Goal: Information Seeking & Learning: Learn about a topic

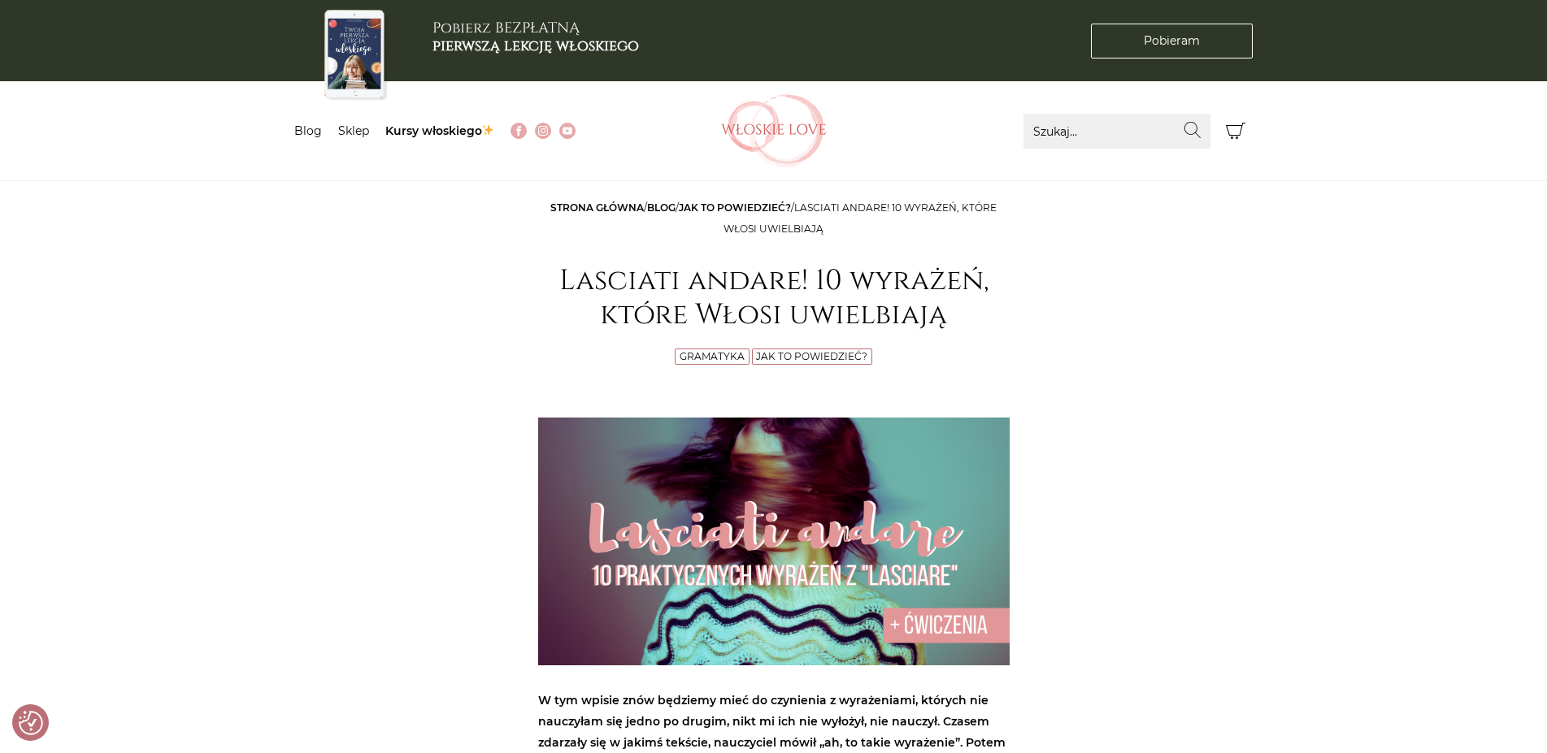
scroll to position [624, 0]
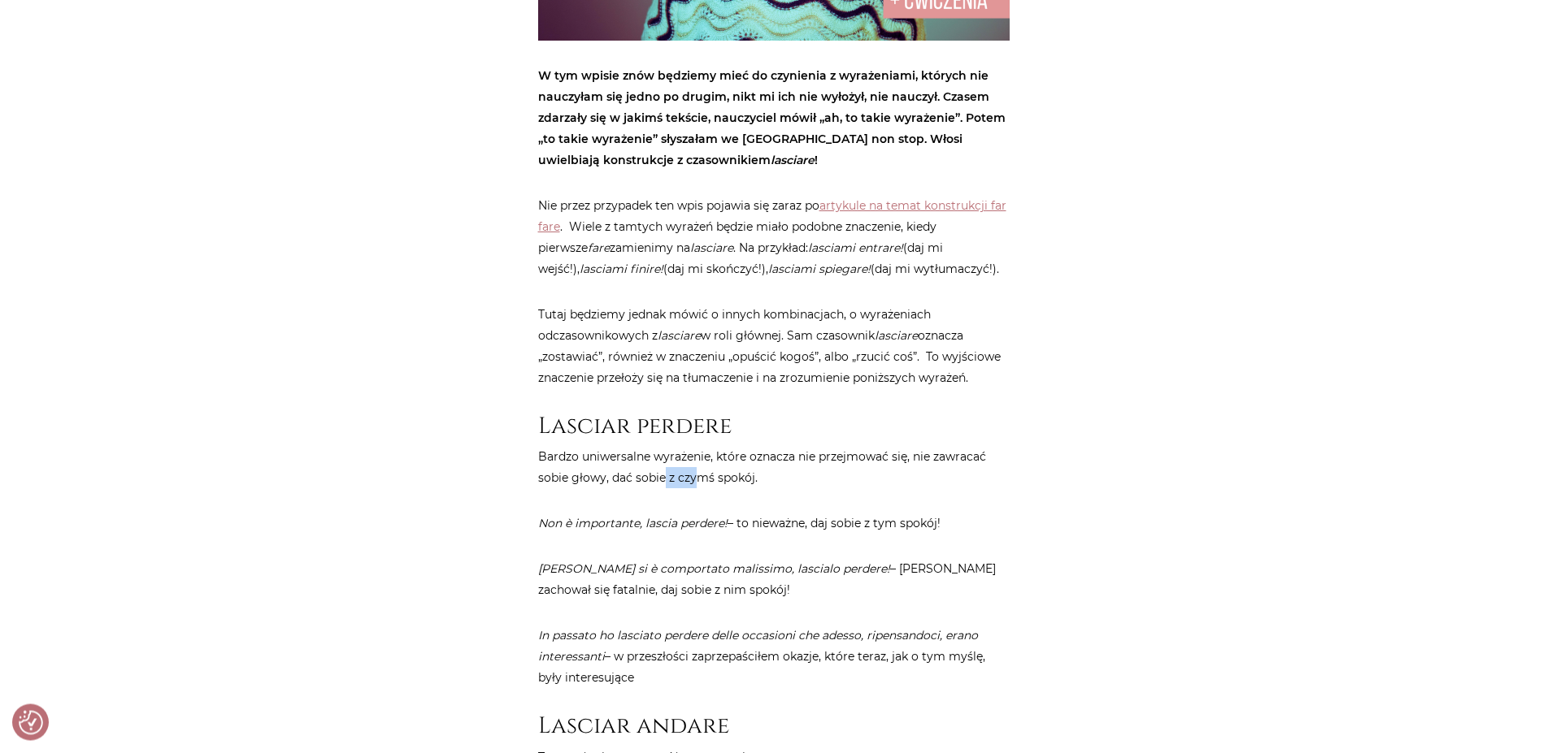
drag, startPoint x: 663, startPoint y: 473, endPoint x: 697, endPoint y: 483, distance: 35.5
click at [697, 483] on p "Bardzo uniwersalne wyrażenie, które oznacza nie przejmować się, nie zawracać so…" at bounding box center [773, 468] width 471 height 42
click at [613, 483] on p "Bardzo uniwersalne wyrażenie, które oznacza nie przejmować się, nie zawracać so…" at bounding box center [773, 468] width 471 height 42
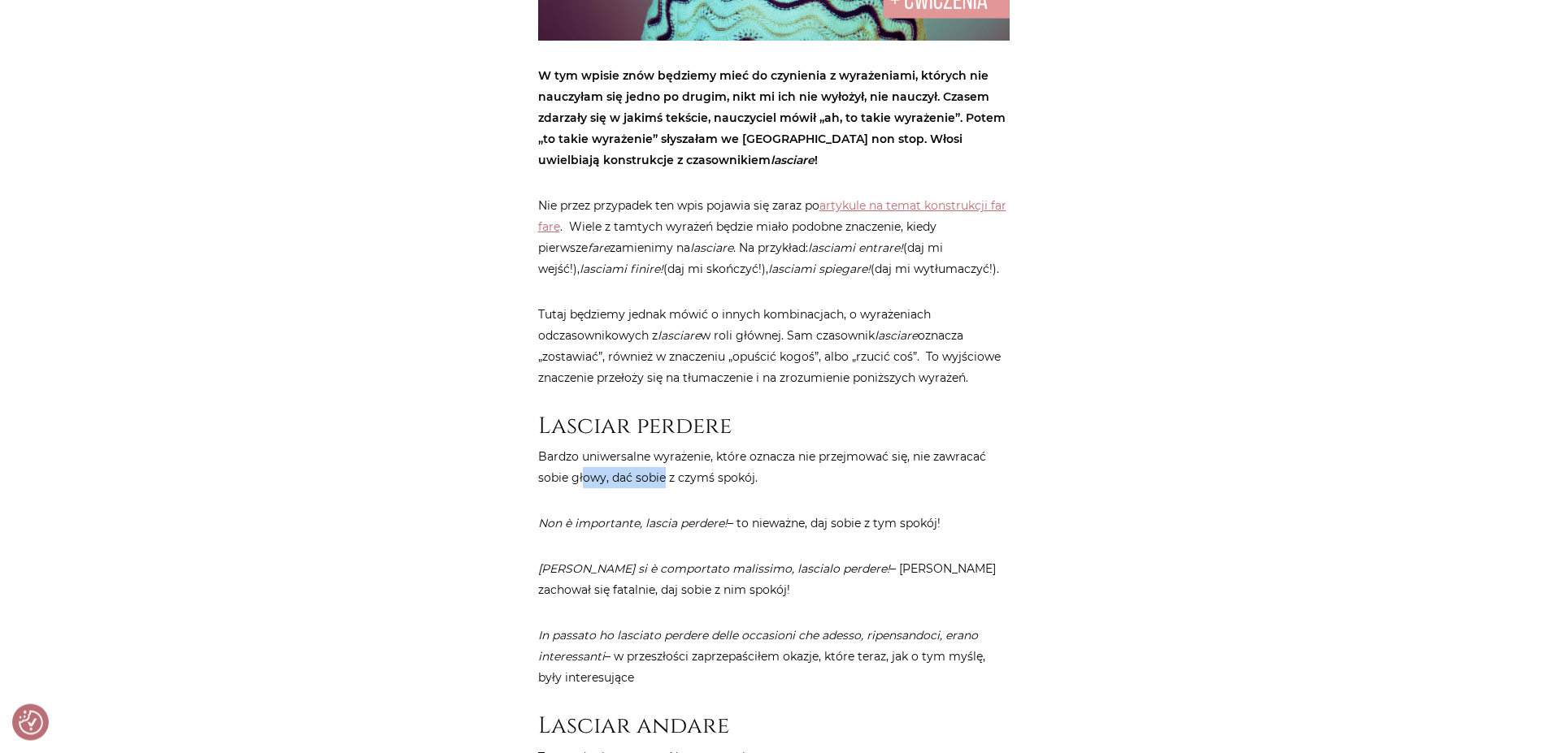
drag, startPoint x: 581, startPoint y: 475, endPoint x: 665, endPoint y: 478, distance: 83.7
click at [665, 478] on p "Bardzo uniwersalne wyrażenie, które oznacza nie przejmować się, nie zawracać so…" at bounding box center [773, 468] width 471 height 42
click at [649, 482] on p "Bardzo uniwersalne wyrażenie, które oznacza nie przejmować się, nie zawracać so…" at bounding box center [773, 468] width 471 height 42
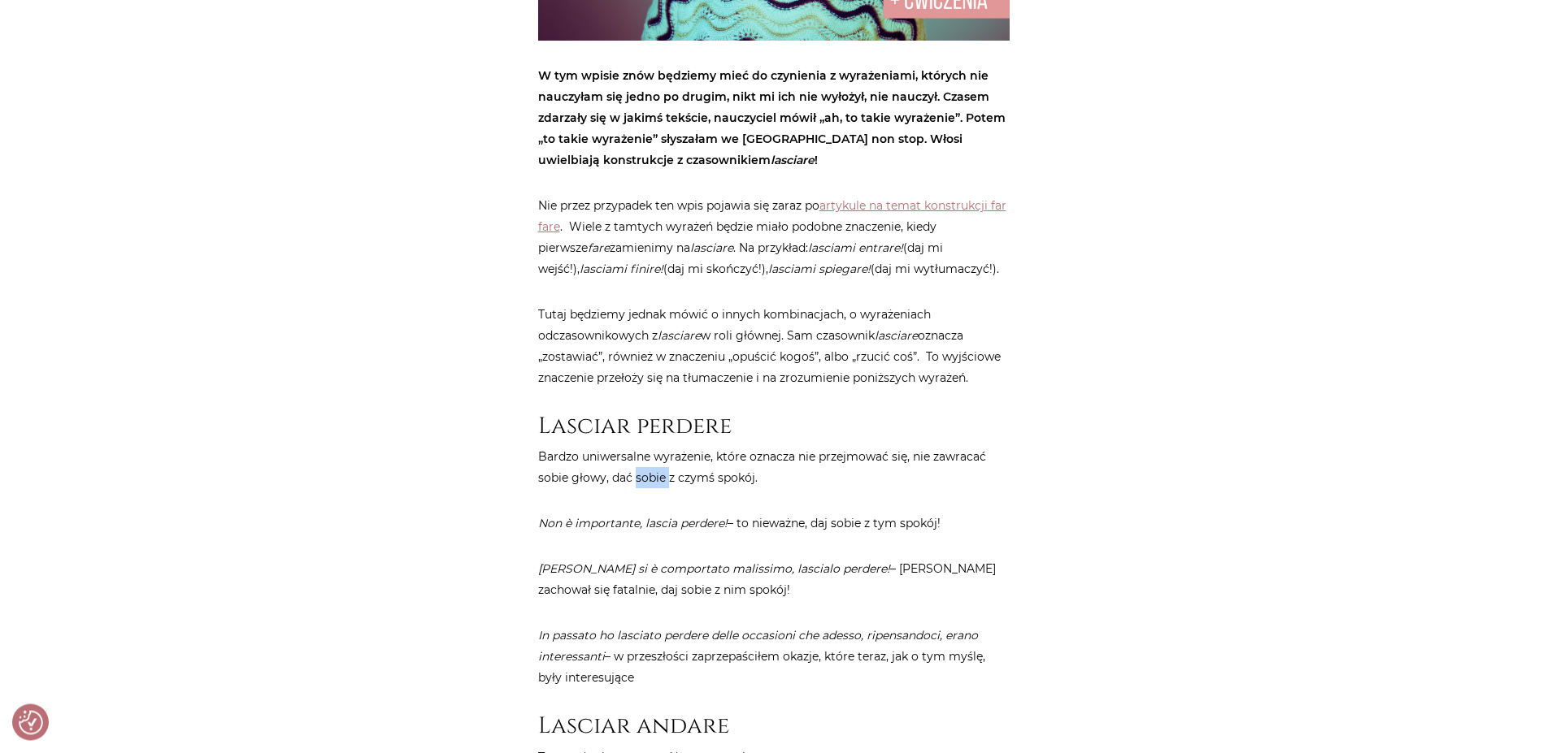
click at [649, 482] on p "Bardzo uniwersalne wyrażenie, które oznacza nie przejmować się, nie zawracać so…" at bounding box center [773, 468] width 471 height 42
click at [569, 480] on p "Bardzo uniwersalne wyrażenie, które oznacza nie przejmować się, nie zawracać so…" at bounding box center [773, 468] width 471 height 42
drag, startPoint x: 567, startPoint y: 479, endPoint x: 632, endPoint y: 479, distance: 65.0
click at [632, 479] on p "Bardzo uniwersalne wyrażenie, które oznacza nie przejmować się, nie zawracać so…" at bounding box center [773, 468] width 471 height 42
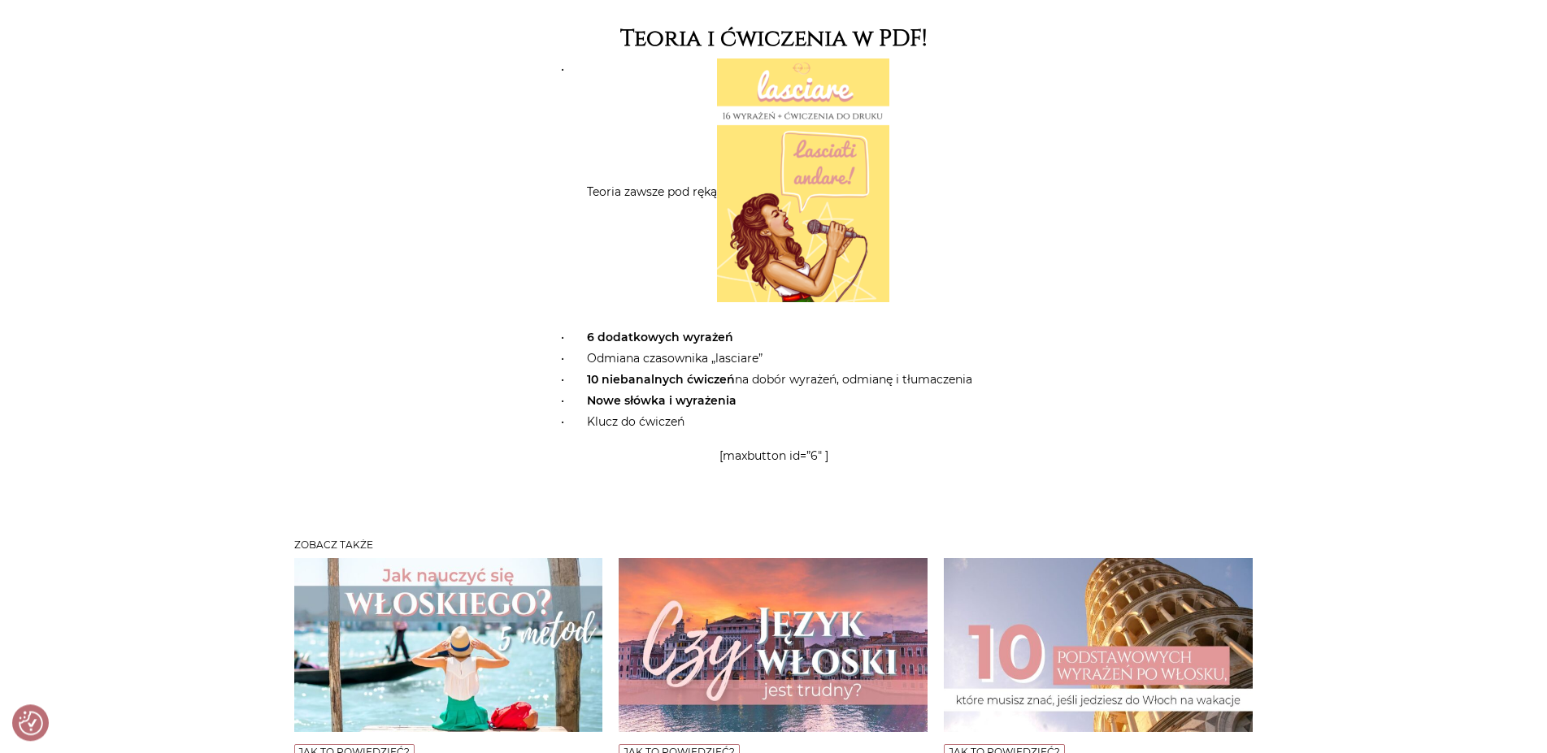
scroll to position [3857, 0]
drag, startPoint x: 602, startPoint y: 340, endPoint x: 659, endPoint y: 343, distance: 57.0
click at [659, 374] on strong "10 niebanalnych ćwiczeń" at bounding box center [661, 381] width 148 height 15
drag, startPoint x: 659, startPoint y: 343, endPoint x: 688, endPoint y: 330, distance: 32.0
click at [661, 374] on strong "10 niebanalnych ćwiczeń" at bounding box center [661, 381] width 148 height 15
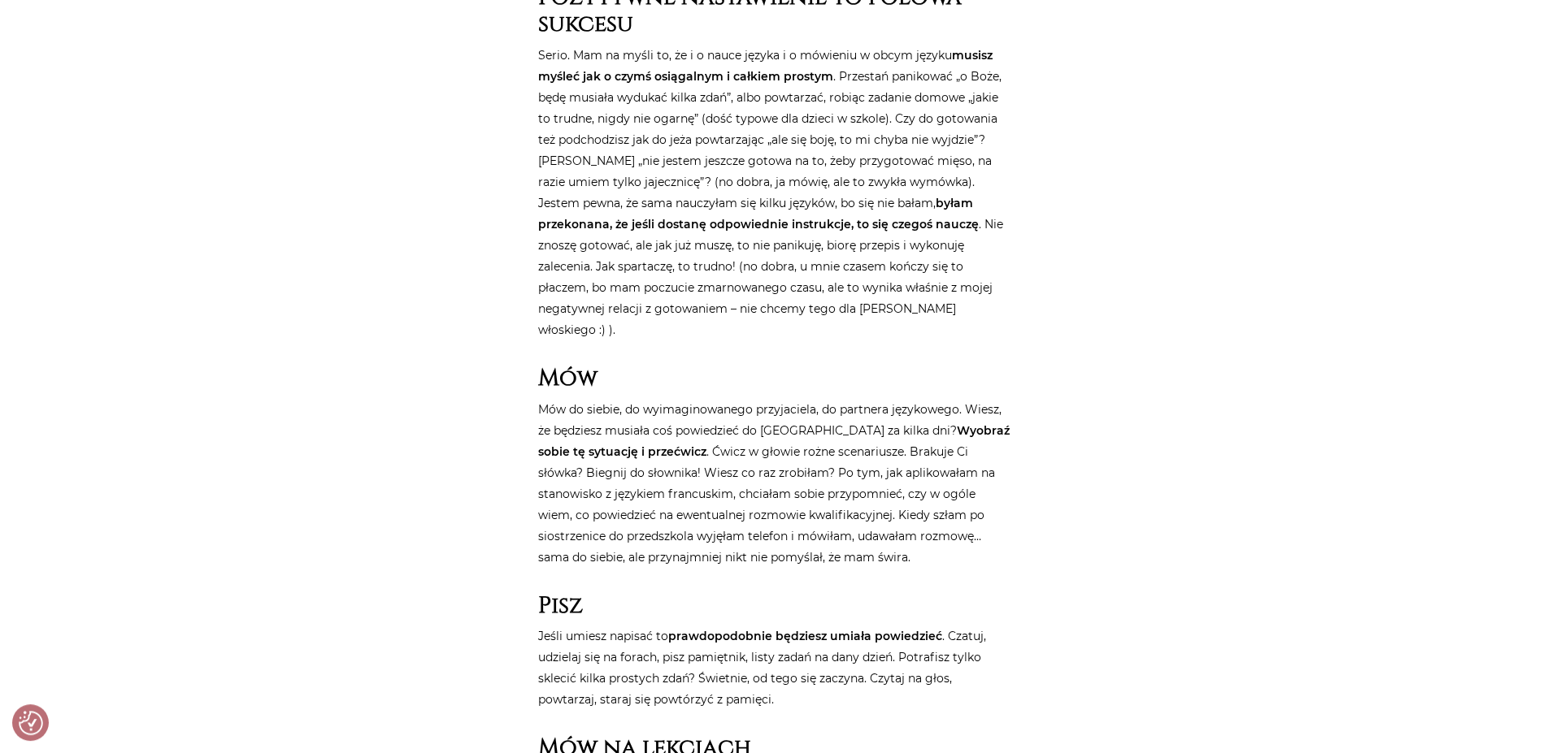
scroll to position [1492, 0]
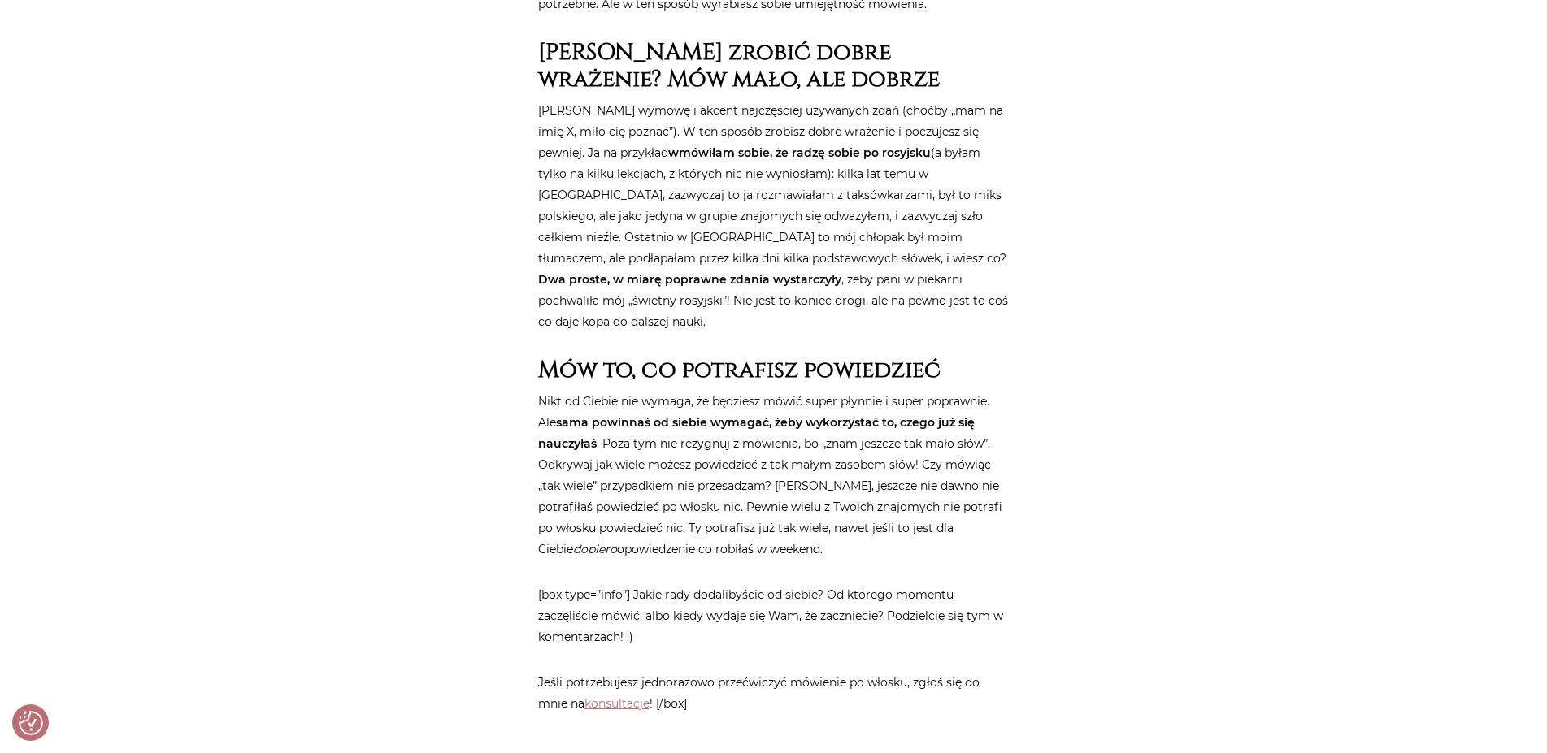
scroll to position [2404, 0]
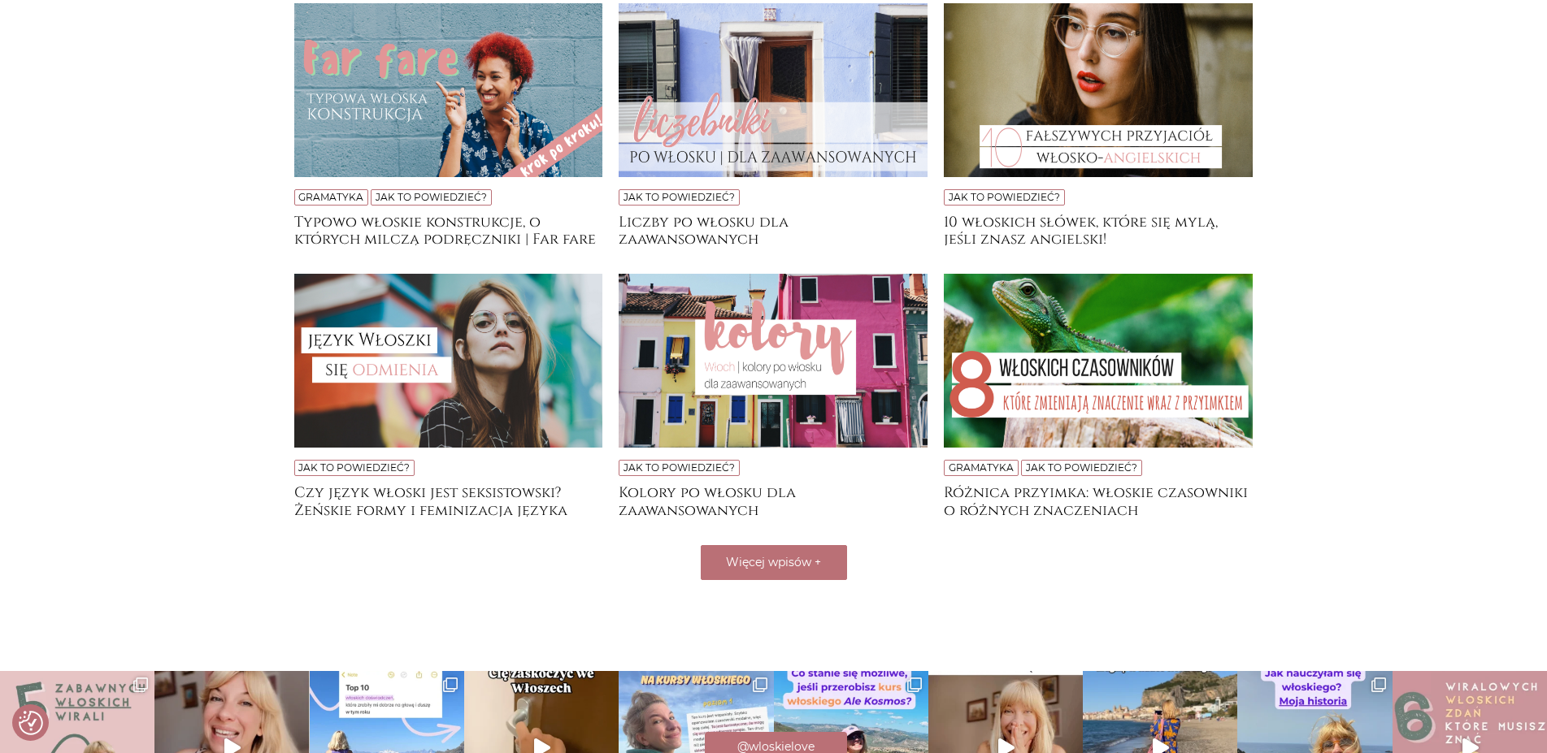
scroll to position [3101, 0]
click at [750, 555] on span "Więcej wpisów" at bounding box center [768, 562] width 85 height 15
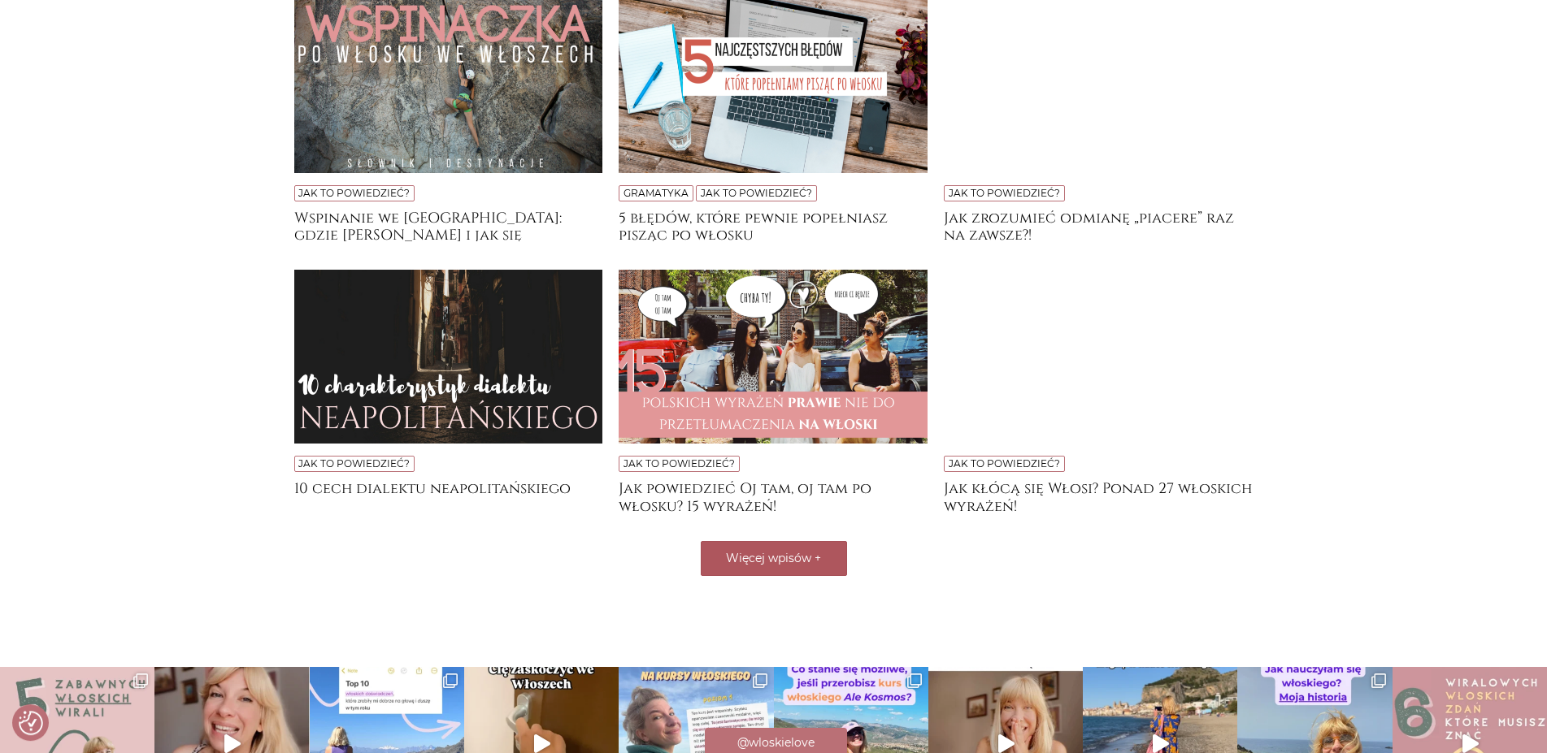
scroll to position [3681, 0]
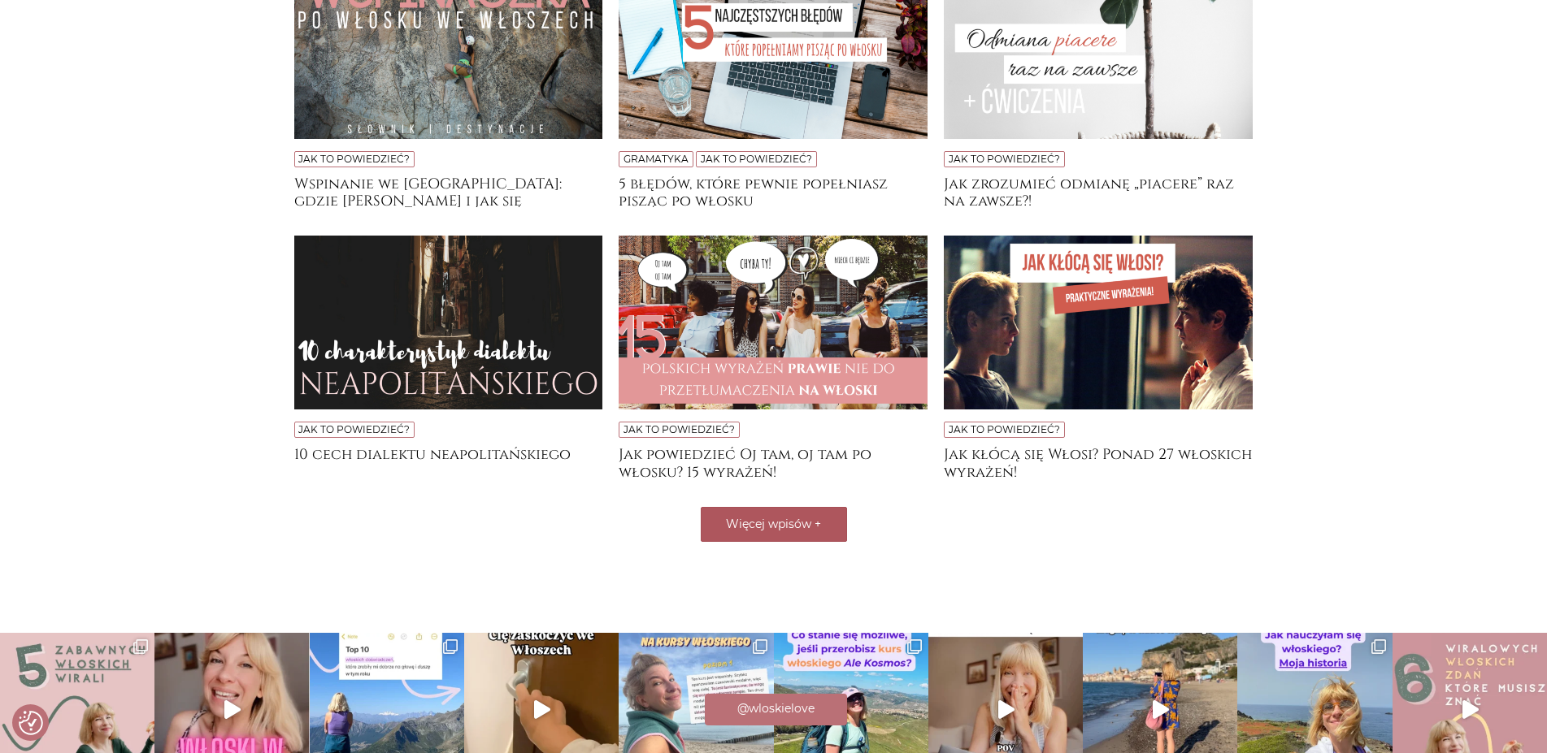
click at [736, 507] on button "Więcej wpisów +" at bounding box center [774, 524] width 146 height 35
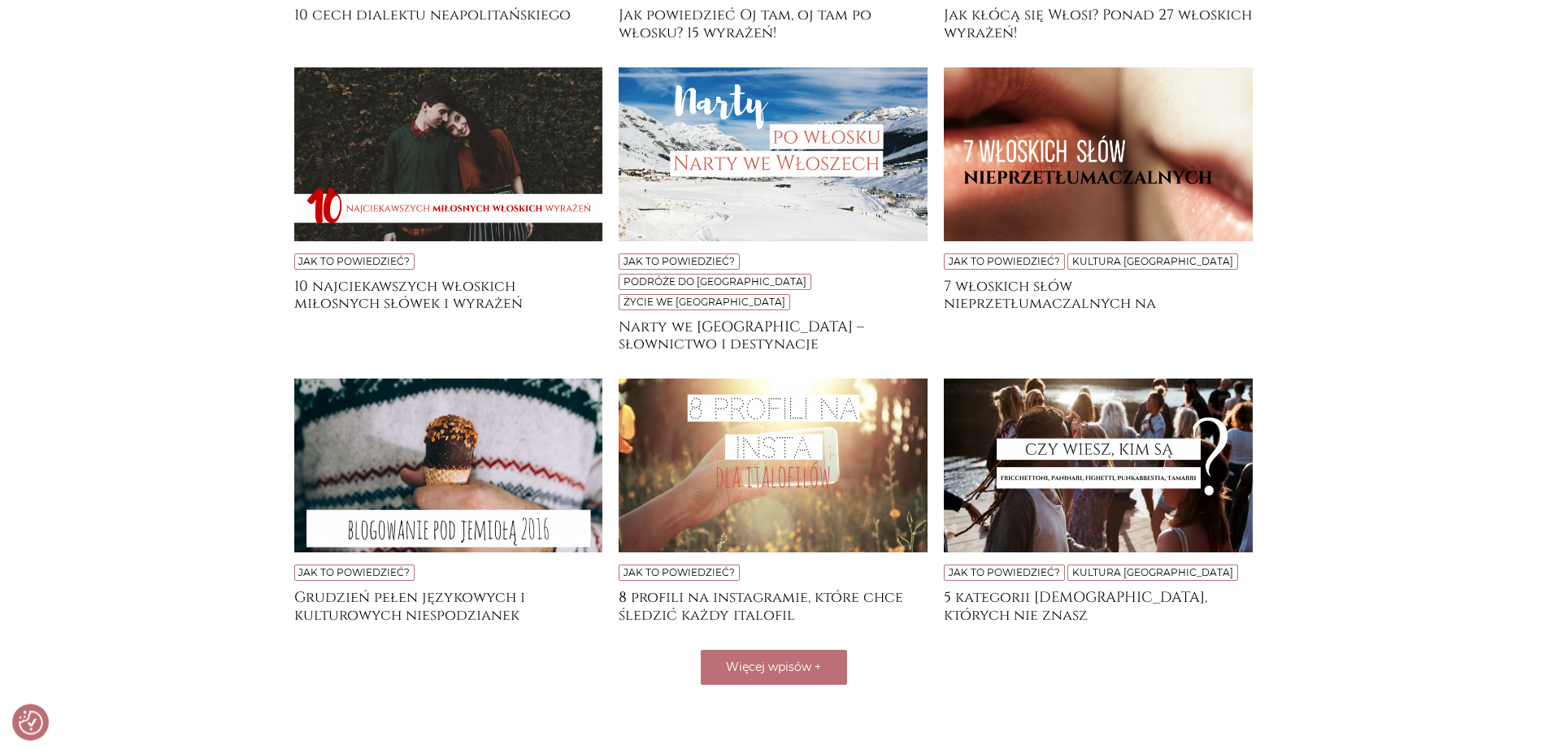
scroll to position [4096, 0]
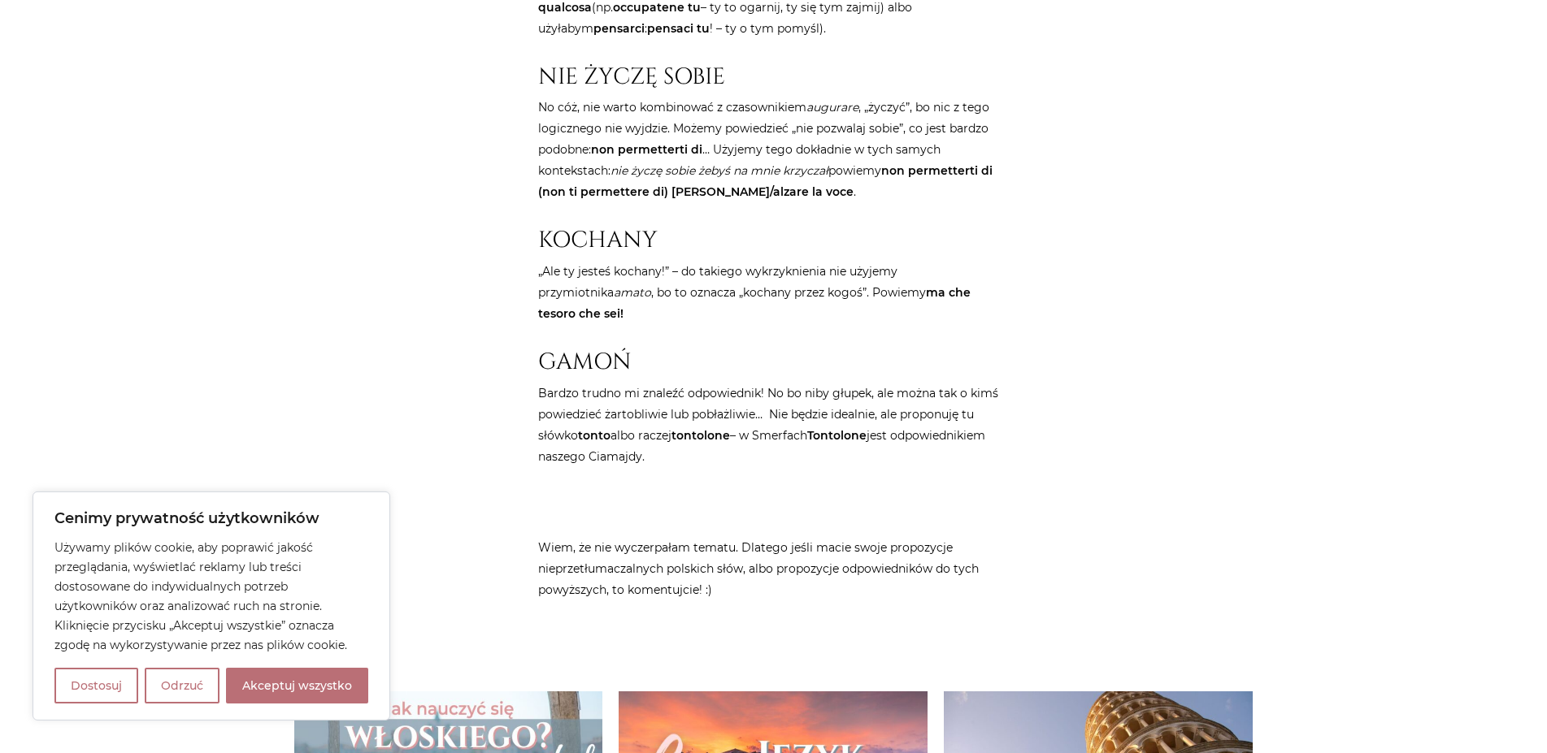
scroll to position [3813, 0]
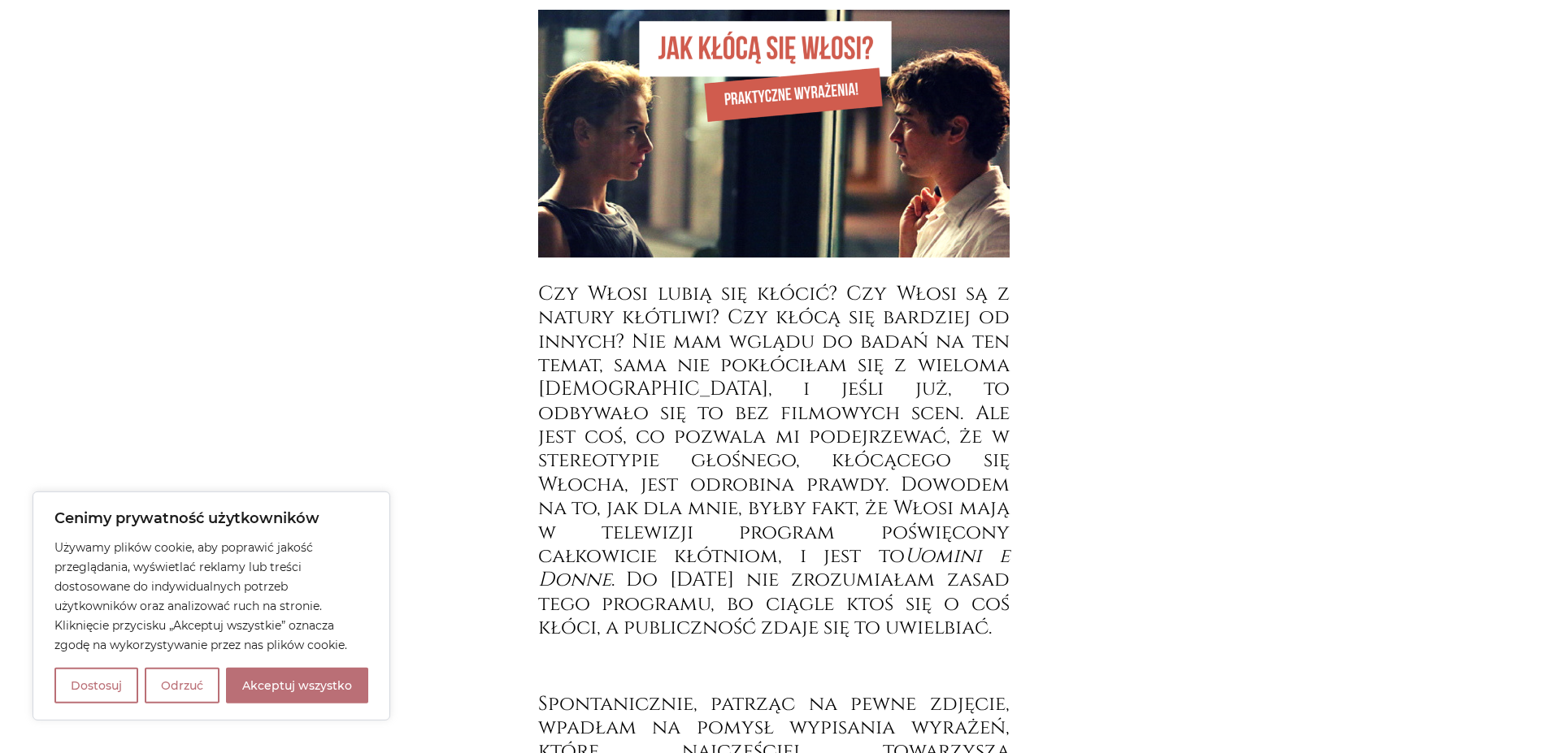
scroll to position [497, 0]
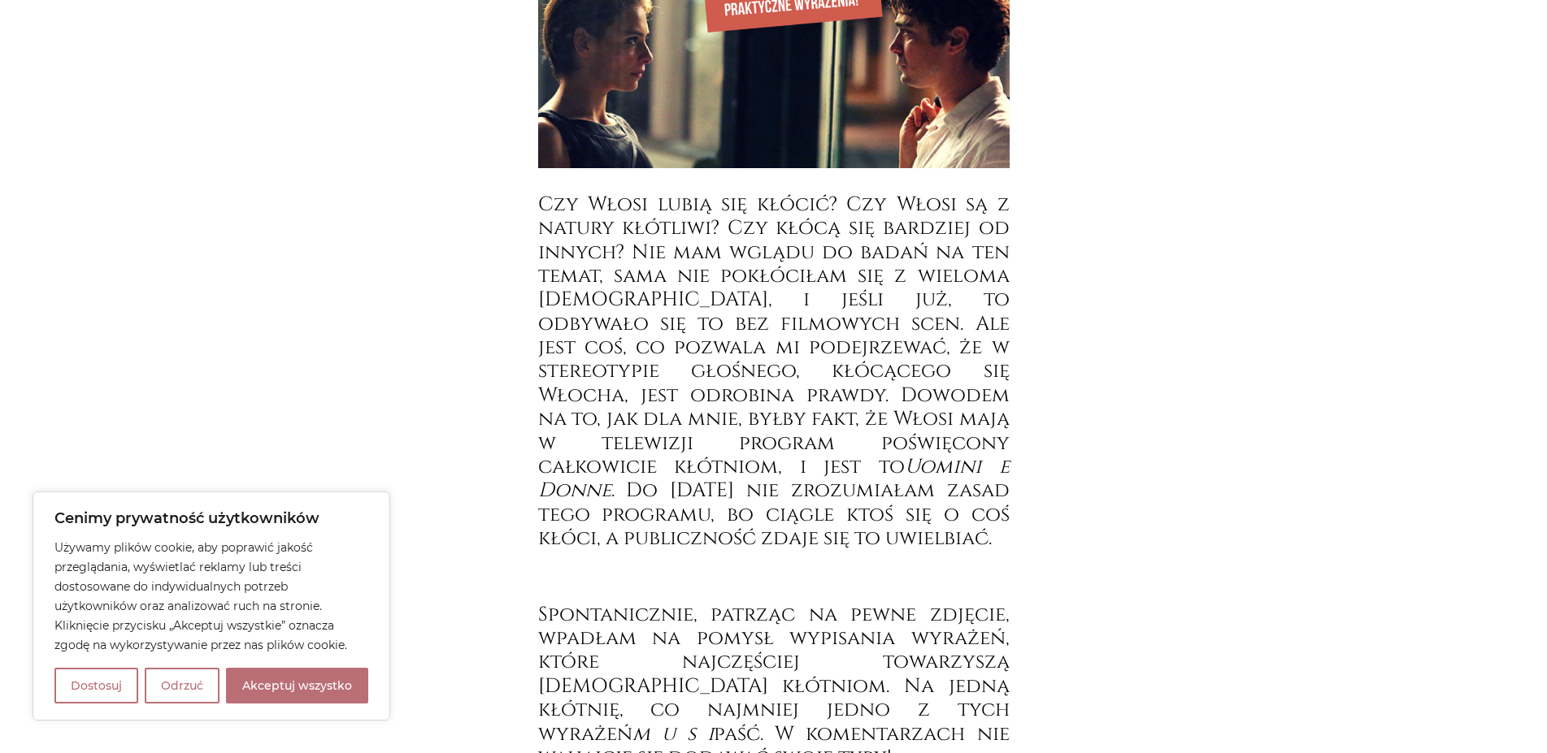
drag, startPoint x: 274, startPoint y: 677, endPoint x: 353, endPoint y: 643, distance: 85.9
click at [275, 679] on button "Akceptuj wszystko" at bounding box center [297, 686] width 142 height 36
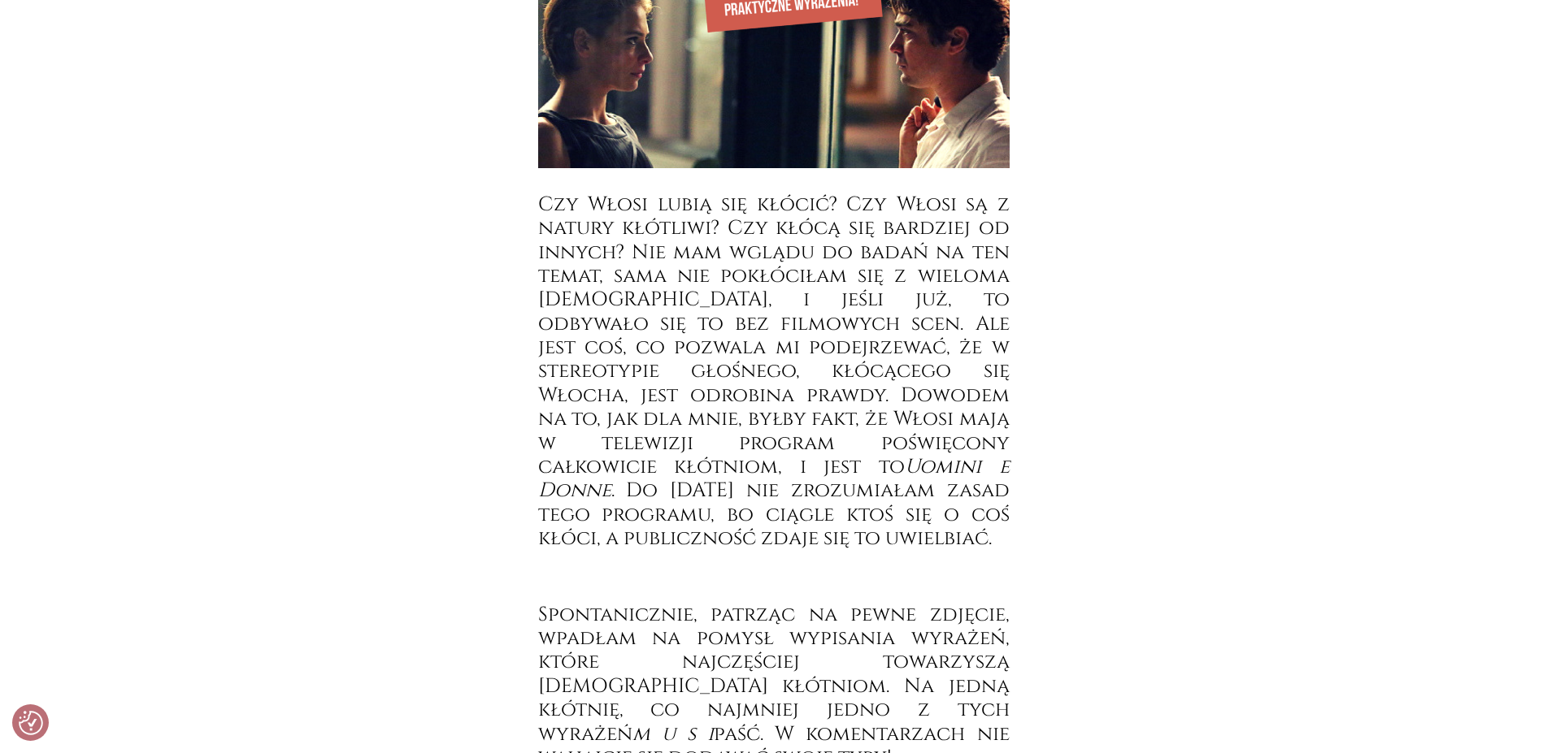
checkbox input "true"
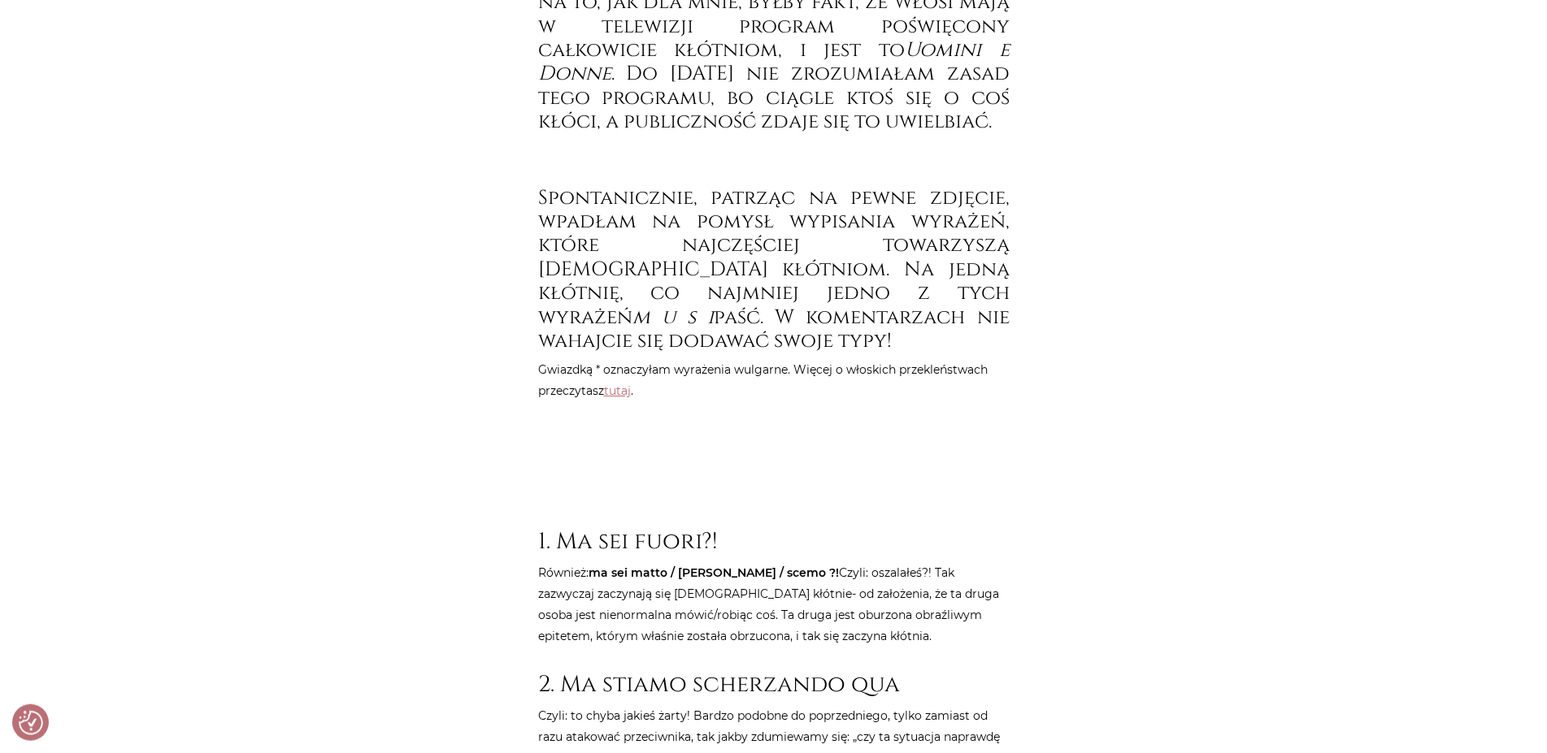
scroll to position [995, 0]
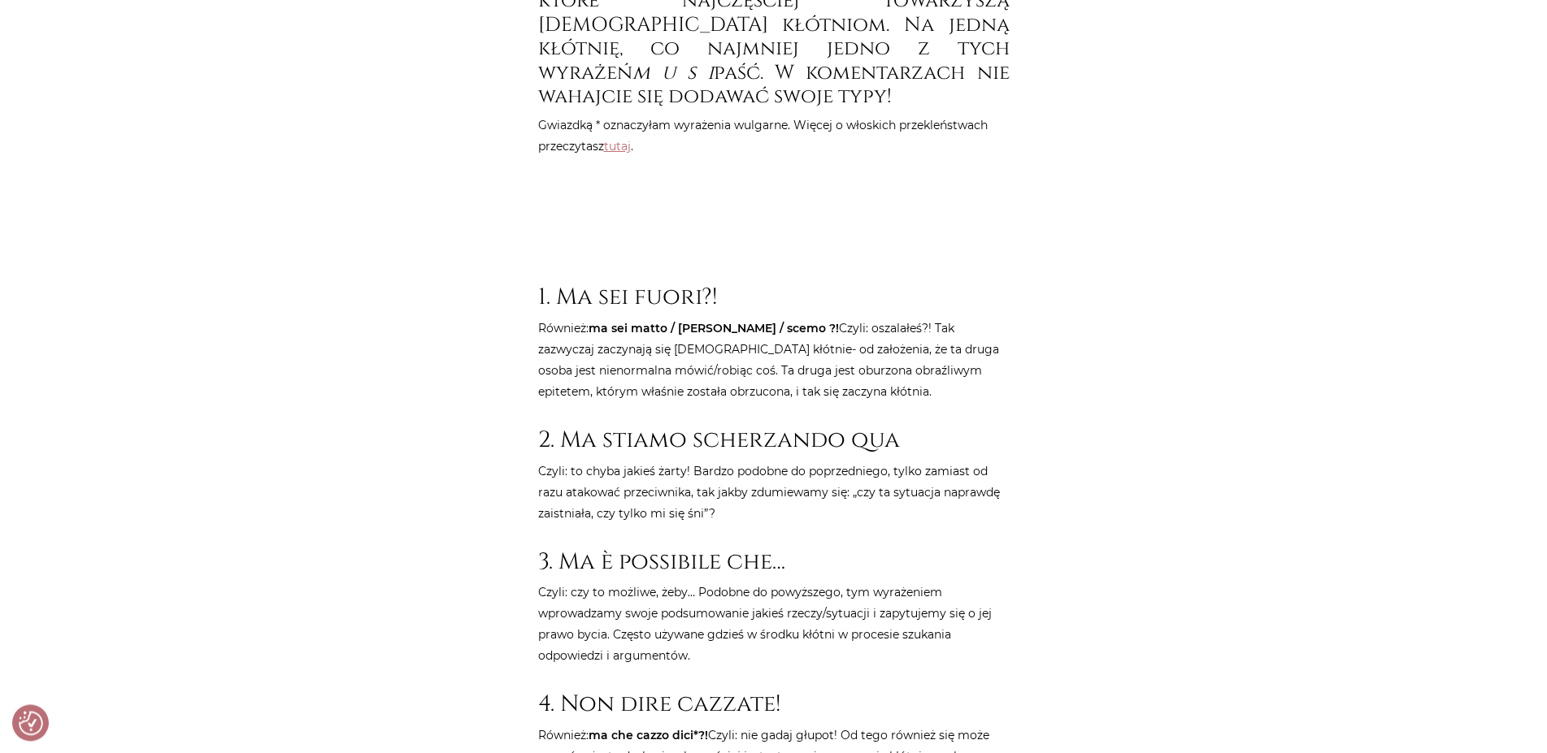
scroll to position [1161, 0]
drag, startPoint x: 477, startPoint y: 488, endPoint x: 468, endPoint y: 481, distance: 11.6
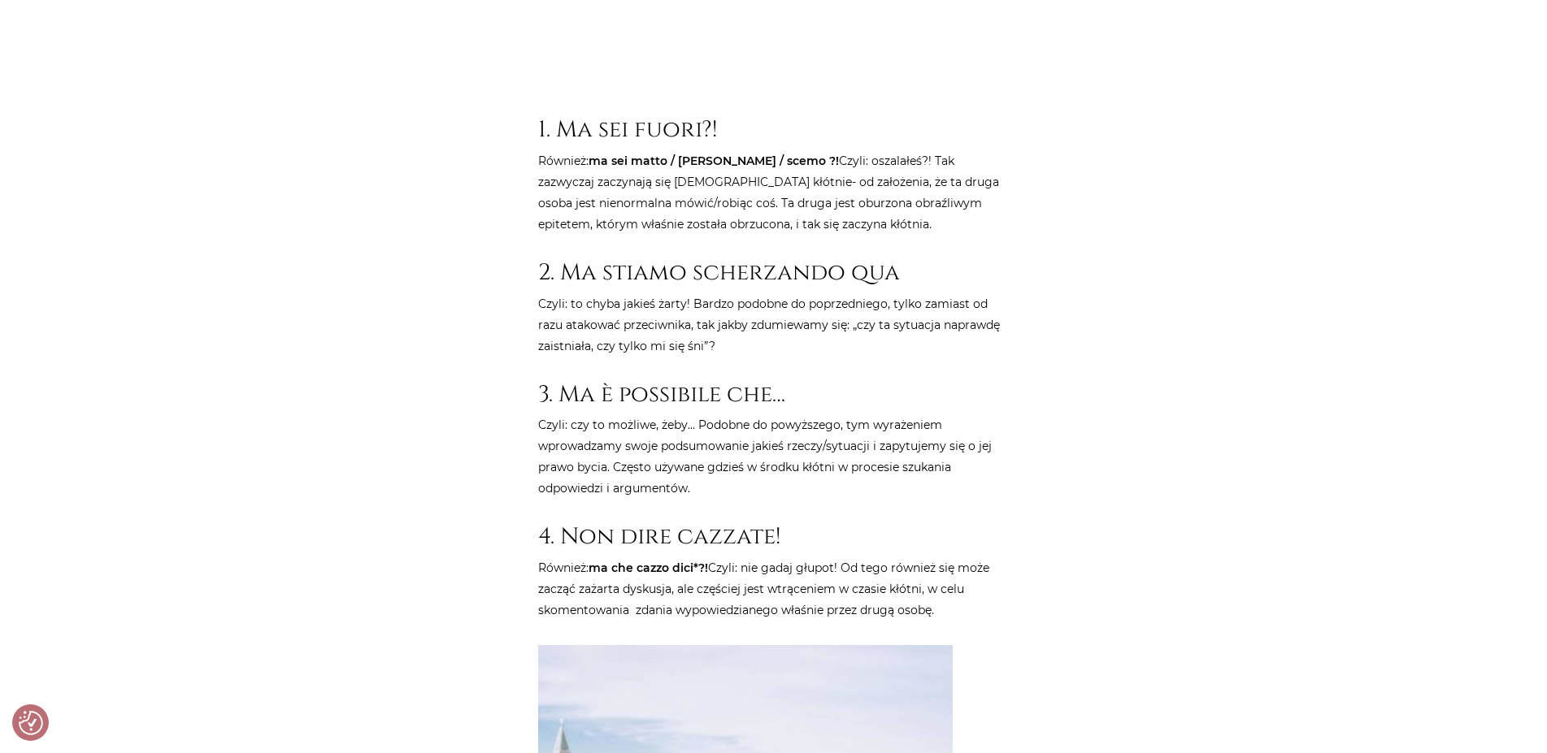
scroll to position [1409, 0]
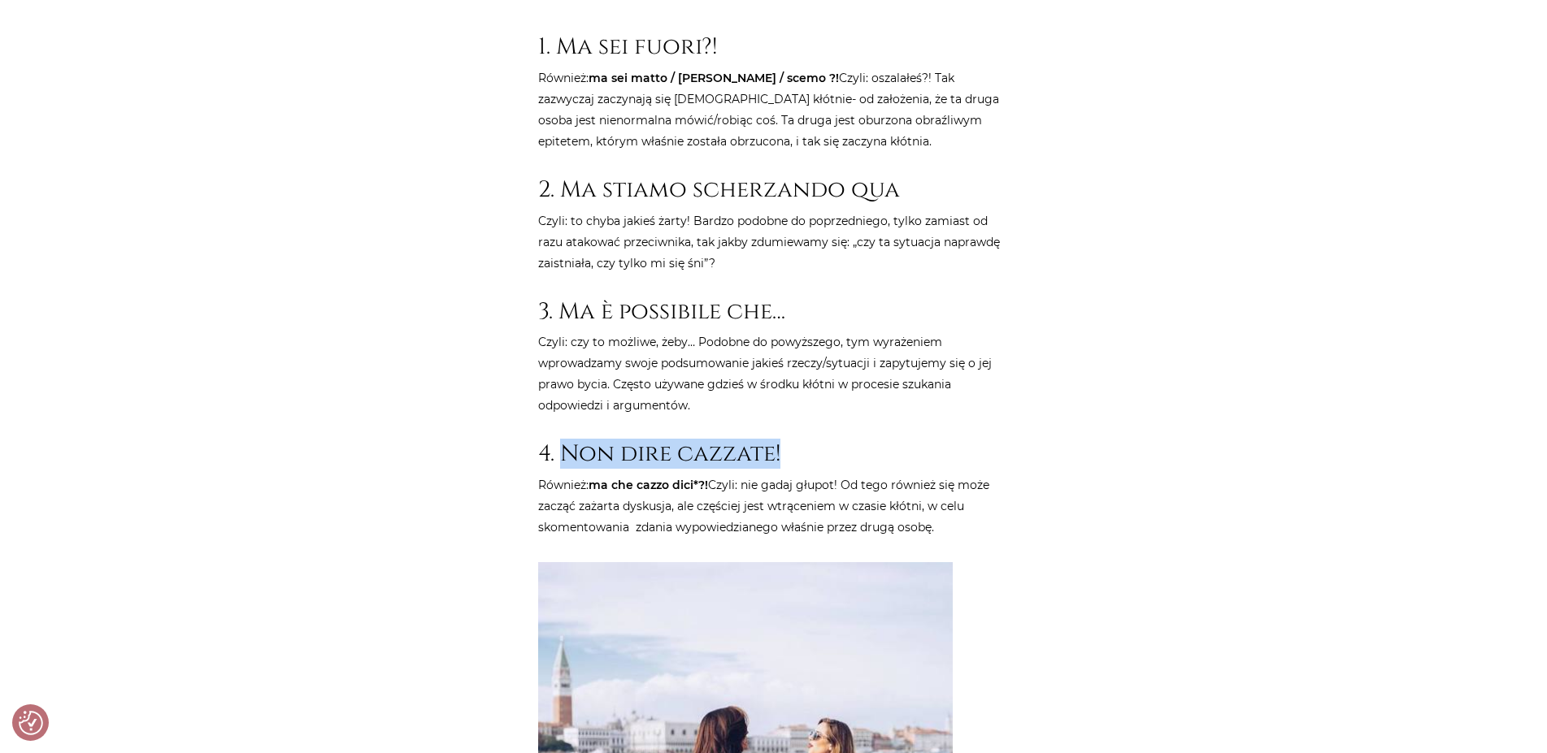
drag, startPoint x: 563, startPoint y: 455, endPoint x: 780, endPoint y: 458, distance: 217.0
click at [780, 458] on h2 "4. Non dire cazzate!" at bounding box center [773, 454] width 471 height 28
copy h2 "Non dire cazzate!"
drag, startPoint x: 591, startPoint y: 488, endPoint x: 709, endPoint y: 484, distance: 118.7
click at [709, 484] on p "Również: ma che cazzo dici*?! Czyli: nie gadaj głupot! Od tego również się może…" at bounding box center [773, 506] width 471 height 63
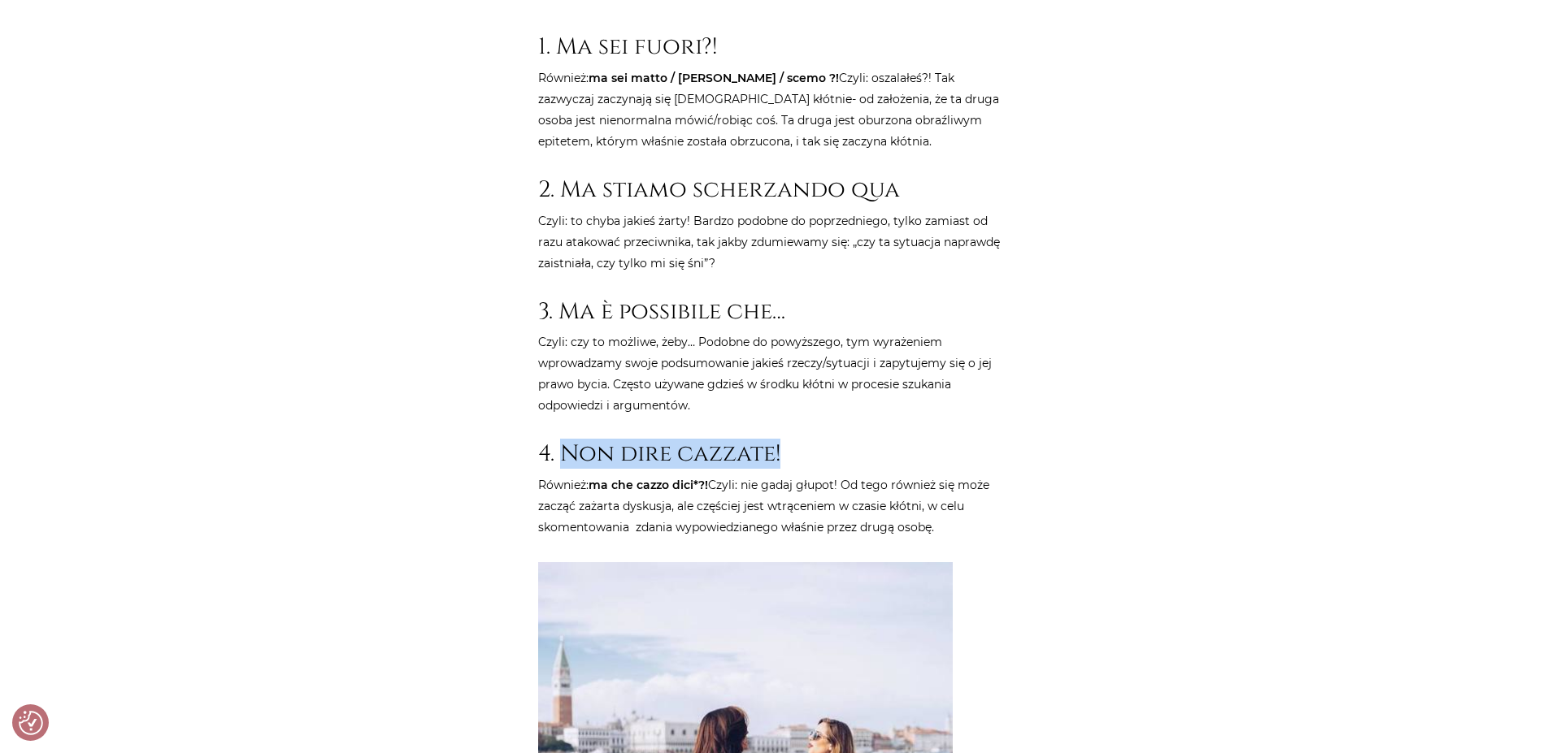
copy p "Również: ma che cazzo dici*?!"
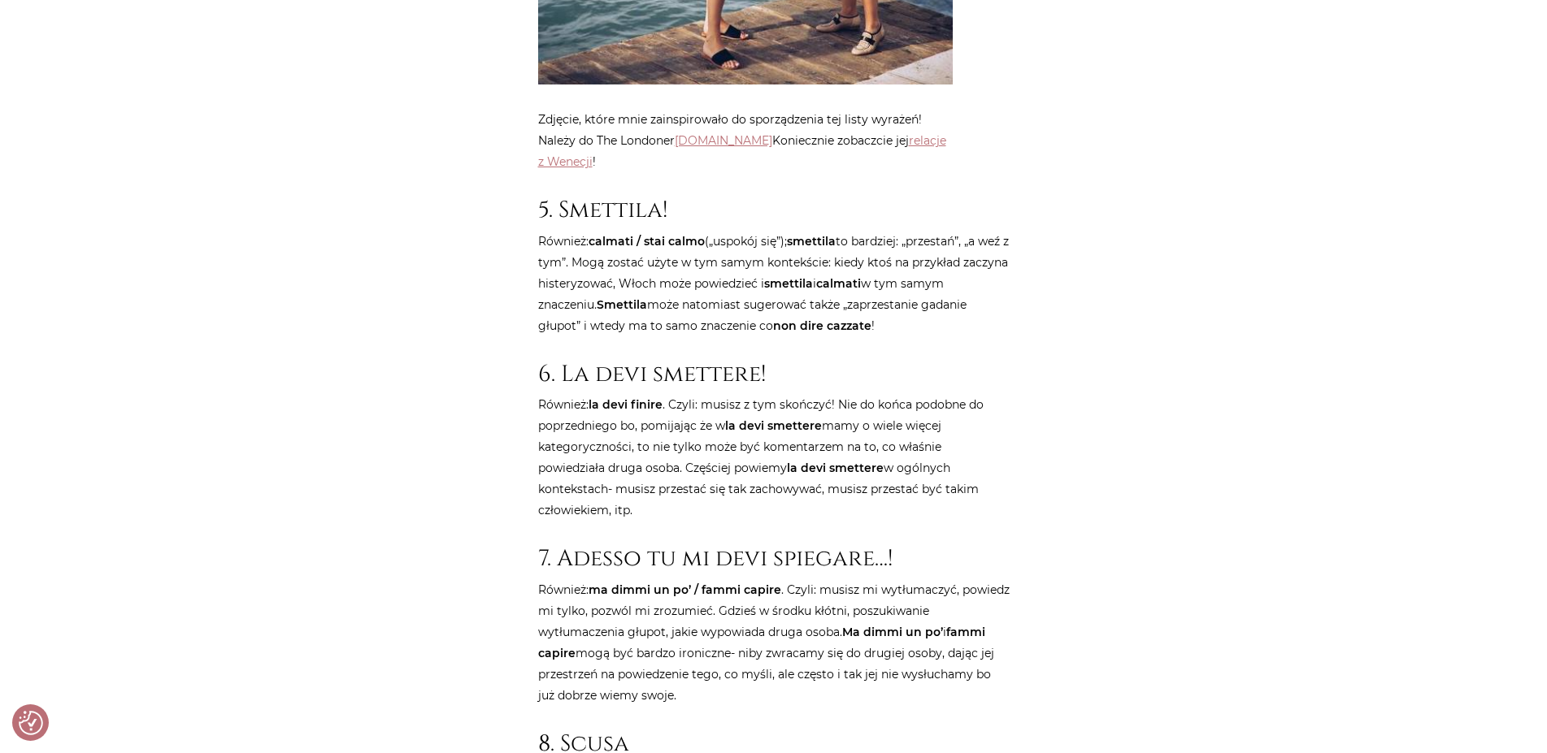
scroll to position [2487, 0]
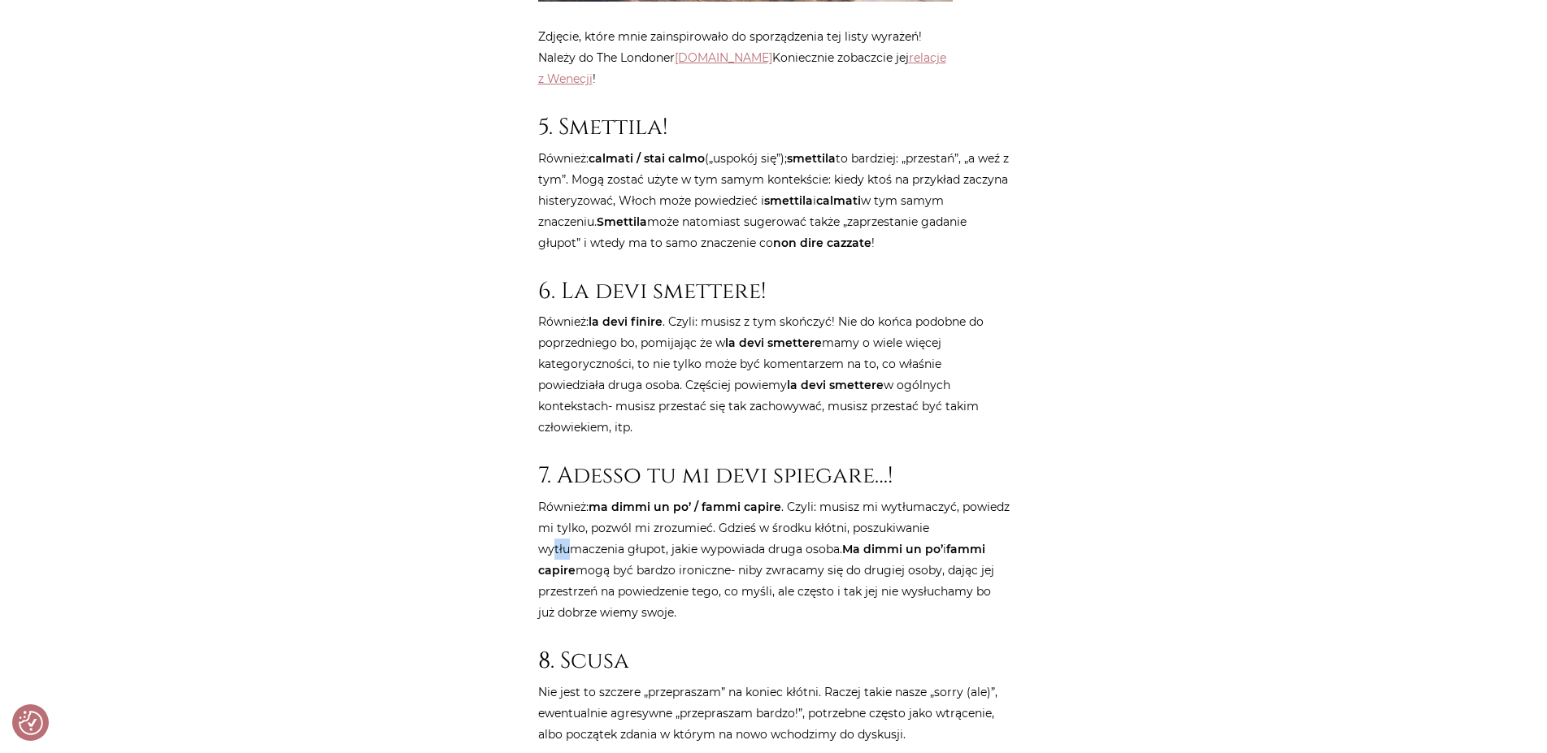
drag, startPoint x: 564, startPoint y: 523, endPoint x: 552, endPoint y: 523, distance: 12.2
click at [552, 523] on p "Również: ma dimmi un po’ / fammi capire . Czyli: musisz mi wytłumaczyć, powiedz…" at bounding box center [773, 560] width 471 height 127
drag, startPoint x: 591, startPoint y: 479, endPoint x: 796, endPoint y: 488, distance: 205.0
click at [796, 497] on p "Również: ma dimmi un po’ / fammi capire . Czyli: musisz mi wytłumaczyć, powiedz…" at bounding box center [773, 560] width 471 height 127
copy p "ma dimmi un po’ / fammi capire . C"
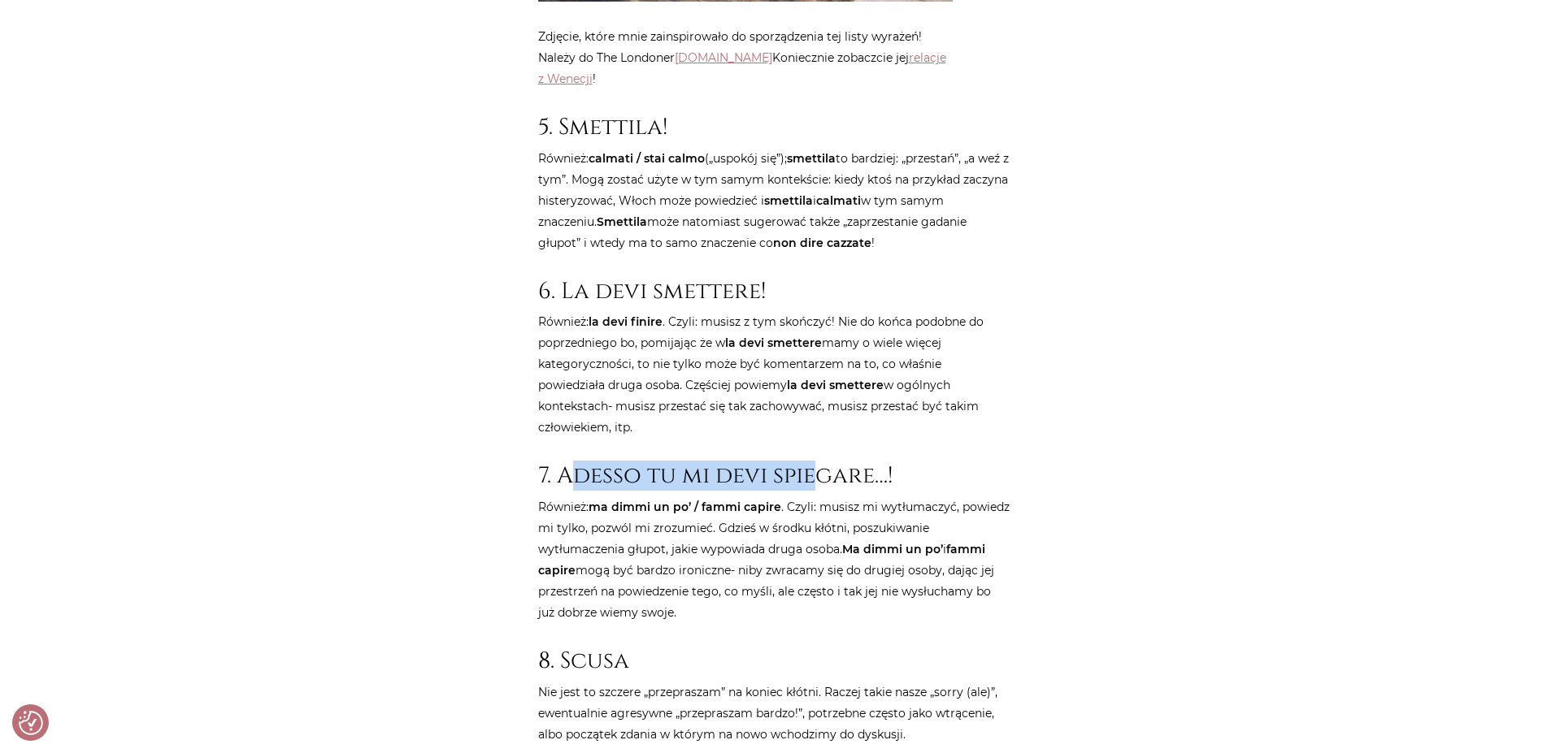
drag, startPoint x: 566, startPoint y: 455, endPoint x: 815, endPoint y: 447, distance: 249.6
click at [815, 462] on h2 "7. Adesso tu mi devi spiegare…!" at bounding box center [773, 476] width 471 height 28
drag, startPoint x: 558, startPoint y: 454, endPoint x: 919, endPoint y: 449, distance: 361.7
click at [919, 462] on h2 "7. Adesso tu mi devi spiegare…!" at bounding box center [773, 476] width 471 height 28
copy h2 "Adesso tu mi devi spiegare…!"
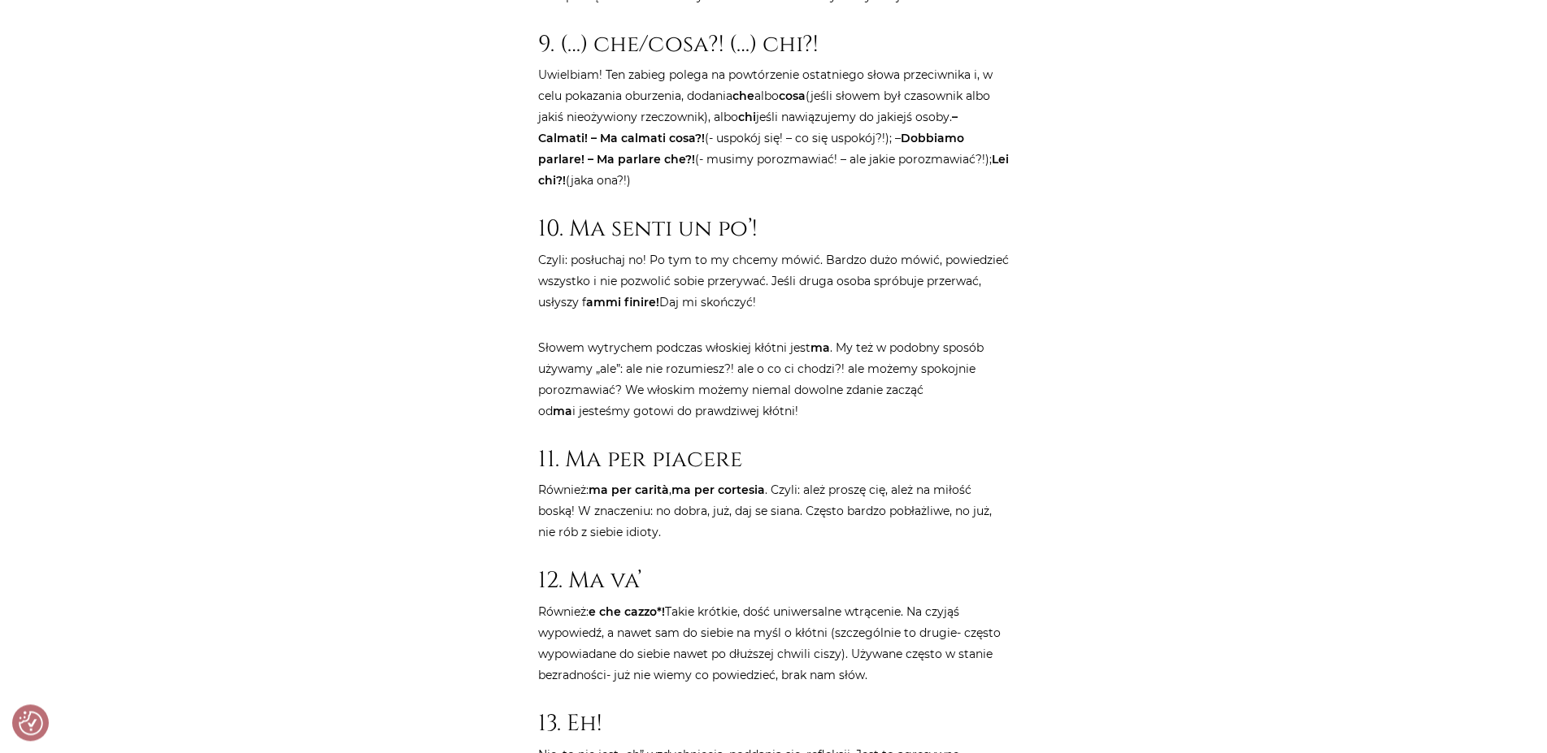
scroll to position [3233, 0]
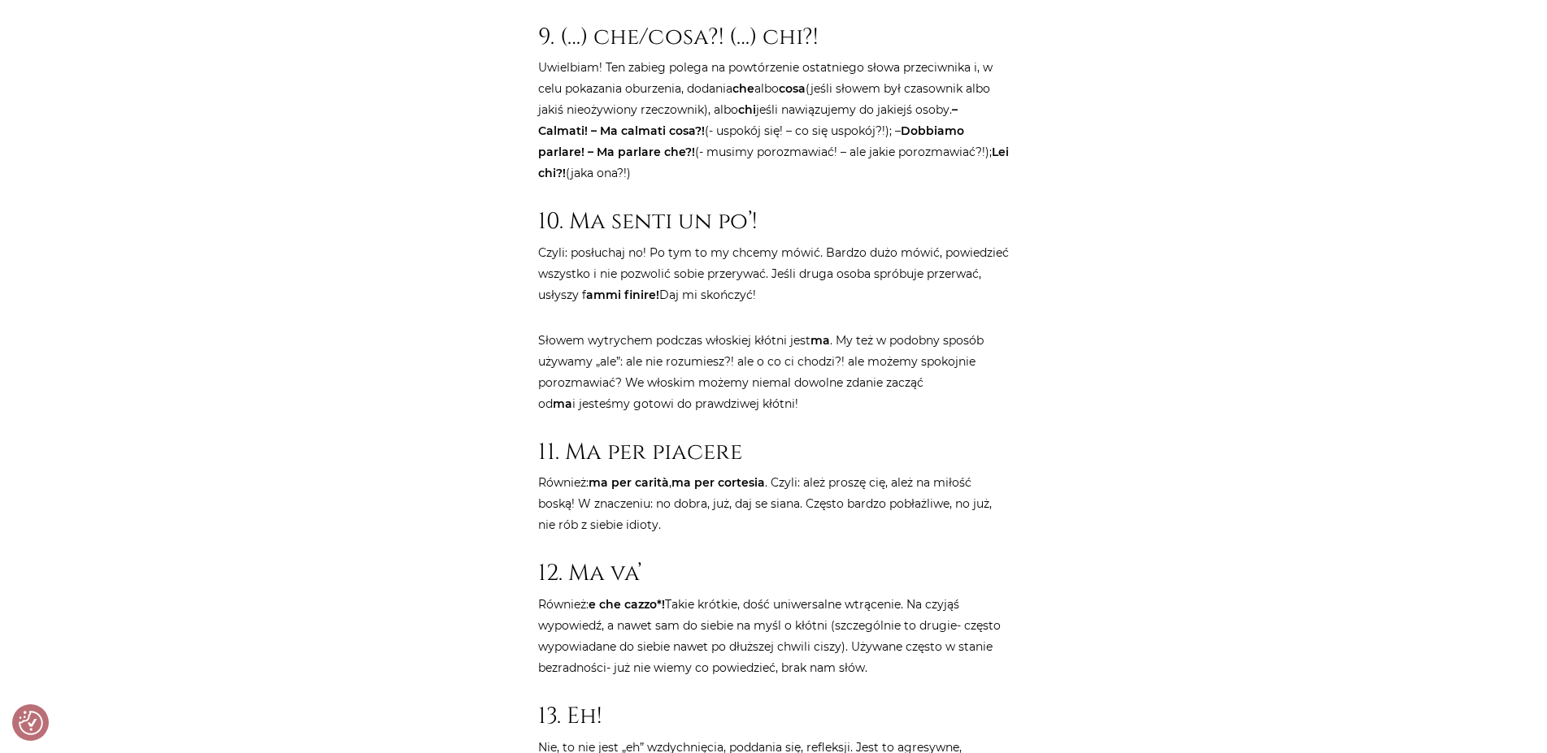
click at [418, 529] on div "Strona główna / Blog / Jak to powiedzieć? / Jak kłócą się Włosi? Ponad 27 włosk…" at bounding box center [773, 435] width 975 height 6940
click at [414, 506] on div "Strona główna / Blog / Jak to powiedzieć? / Jak kłócą się Włosi? Ponad 27 włosk…" at bounding box center [773, 435] width 975 height 6940
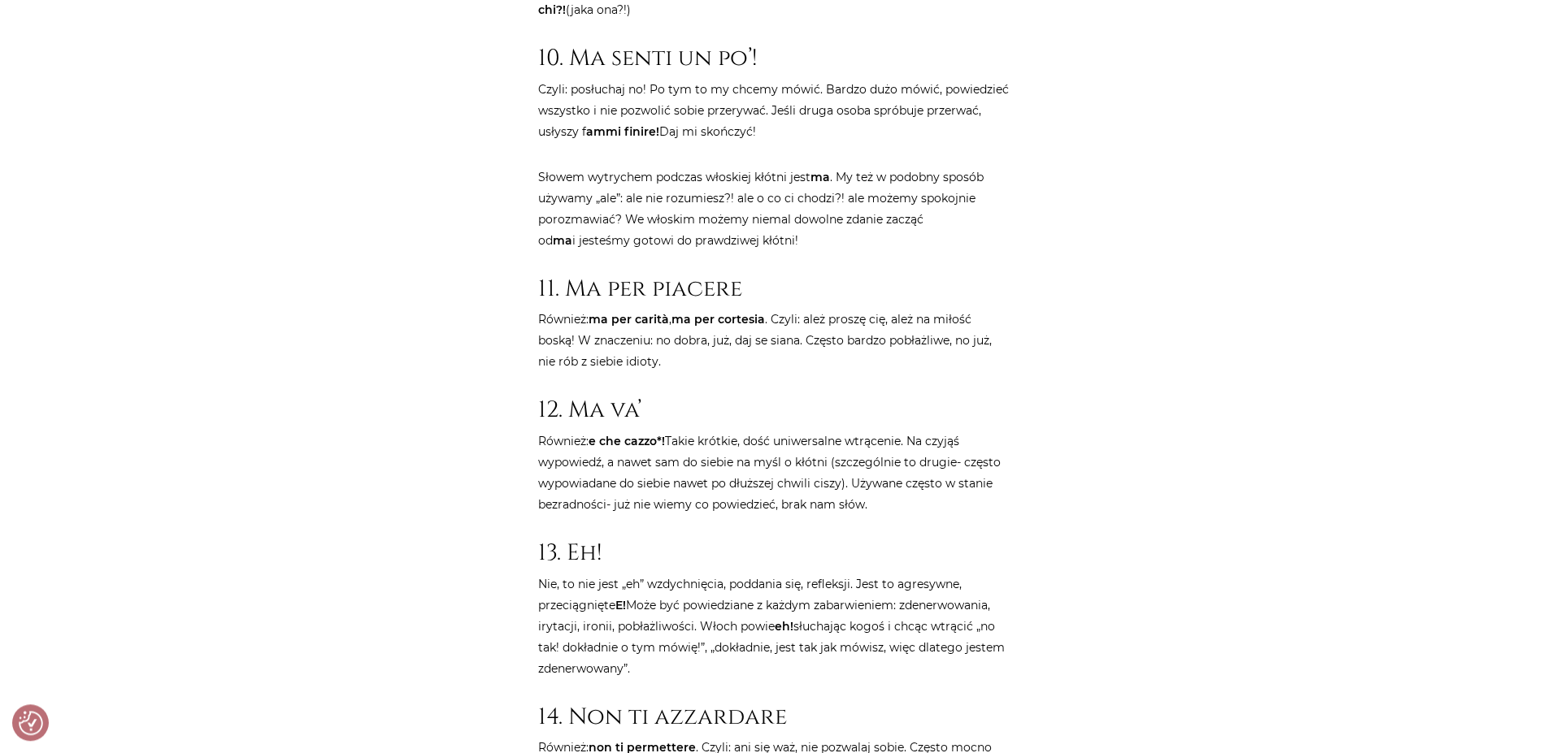
scroll to position [3399, 0]
click at [440, 500] on div "Strona główna / Blog / Jak to powiedzieć? / Jak kłócą się Włosi? Ponad 27 włosk…" at bounding box center [773, 269] width 975 height 6940
click at [436, 497] on div "Strona główna / Blog / Jak to powiedzieć? / Jak kłócą się Włosi? Ponad 27 włosk…" at bounding box center [773, 269] width 975 height 6940
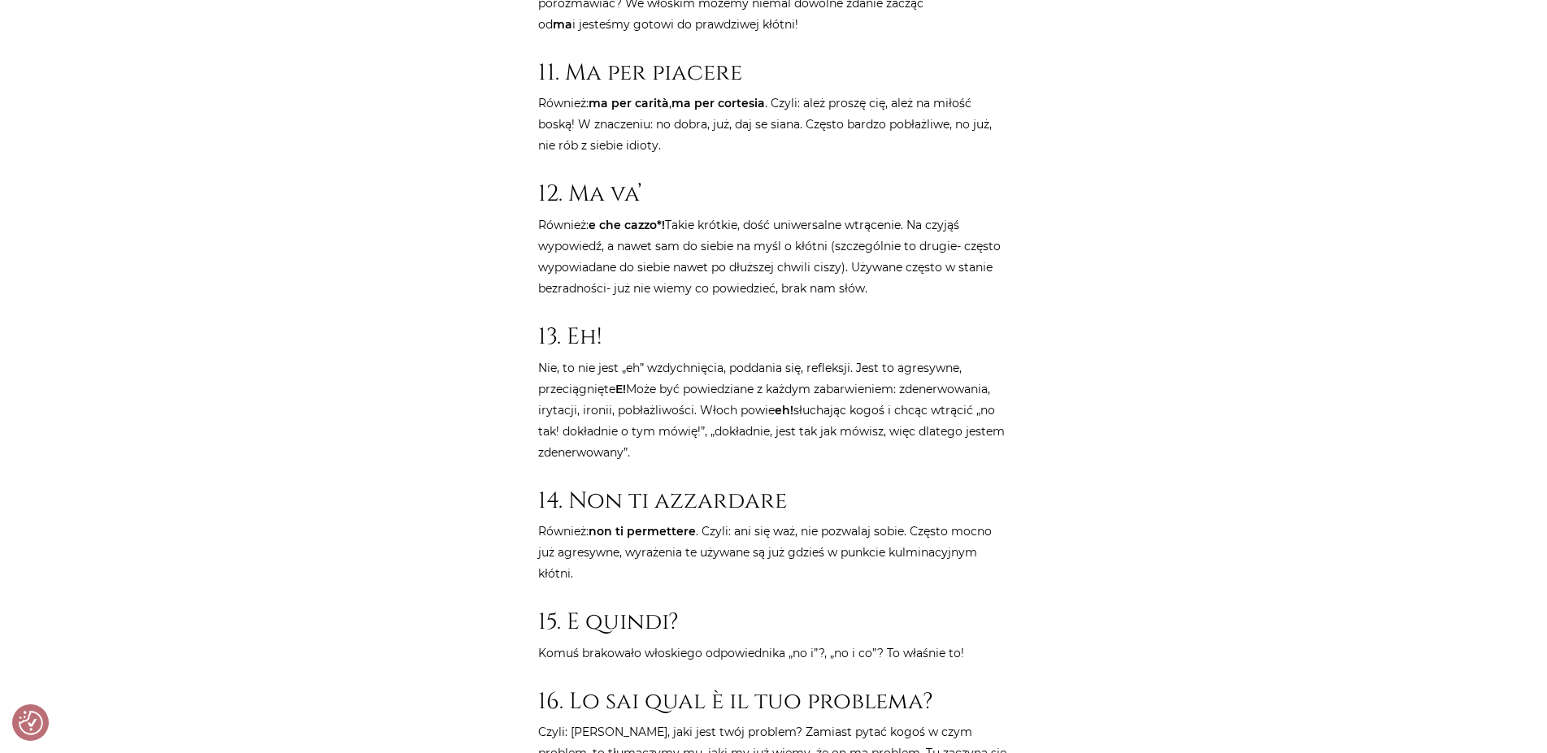
scroll to position [3662, 0]
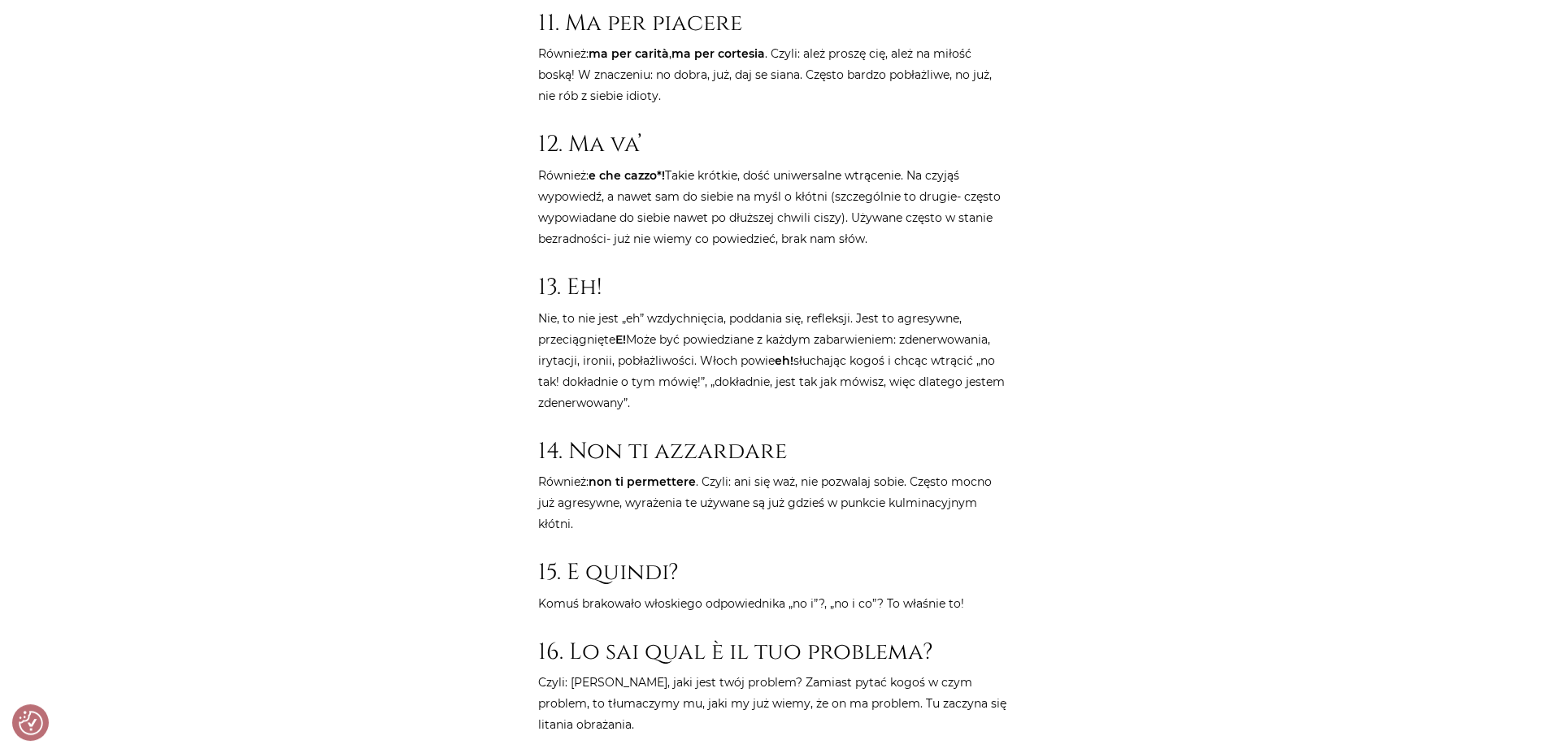
click at [470, 588] on div "Strona główna / Blog / Jak to powiedzieć? / Jak kłócą się Włosi? Ponad 27 włosk…" at bounding box center [773, 6] width 975 height 6940
click at [478, 562] on div "Strona główna / Blog / Jak to powiedzieć? / Jak kłócą się Włosi? Ponad 27 włosk…" at bounding box center [773, 6] width 975 height 6940
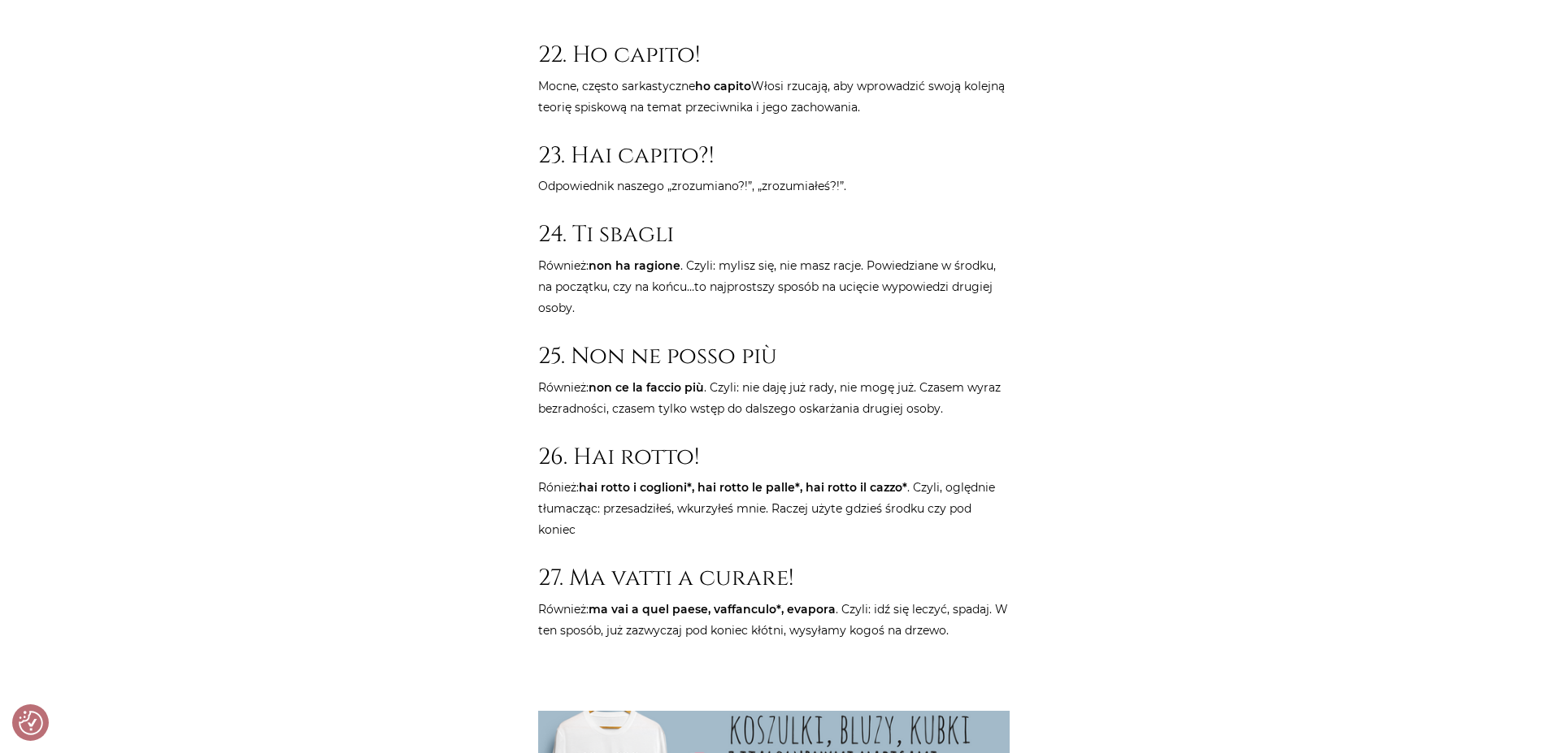
scroll to position [5569, 0]
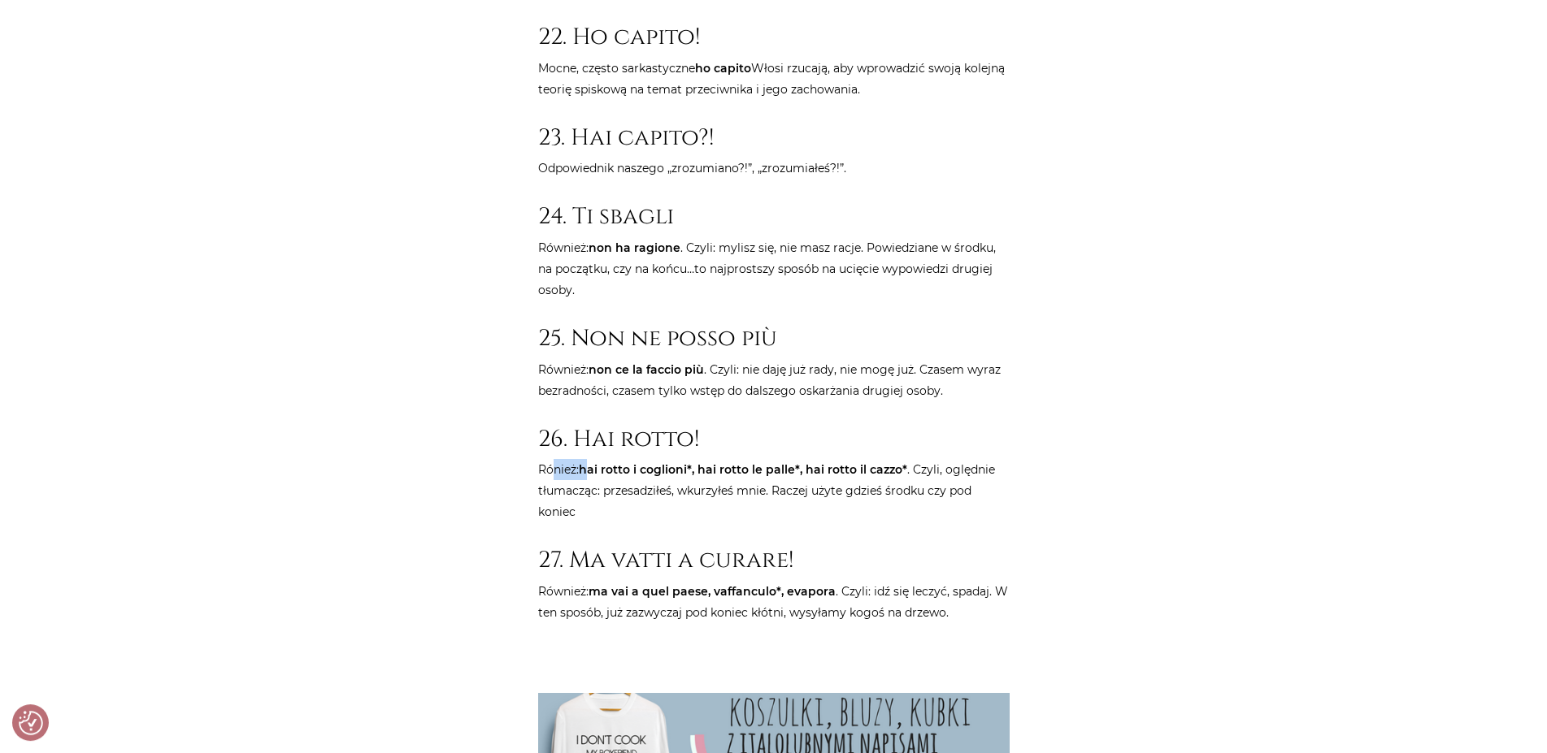
drag, startPoint x: 552, startPoint y: 445, endPoint x: 587, endPoint y: 449, distance: 35.2
click at [587, 459] on p "Rónież: hai rotto i coglioni*, hai rotto le palle*, hai rotto il cazzo* . Czyli…" at bounding box center [773, 490] width 471 height 63
click at [587, 462] on strong "hai rotto i coglioni*, hai rotto le palle*, hai rotto il cazzo*" at bounding box center [743, 469] width 328 height 15
click at [581, 459] on p "Rónież: hai rotto i coglioni*, hai rotto le palle*, hai rotto il cazzo* . Czyli…" at bounding box center [773, 490] width 471 height 63
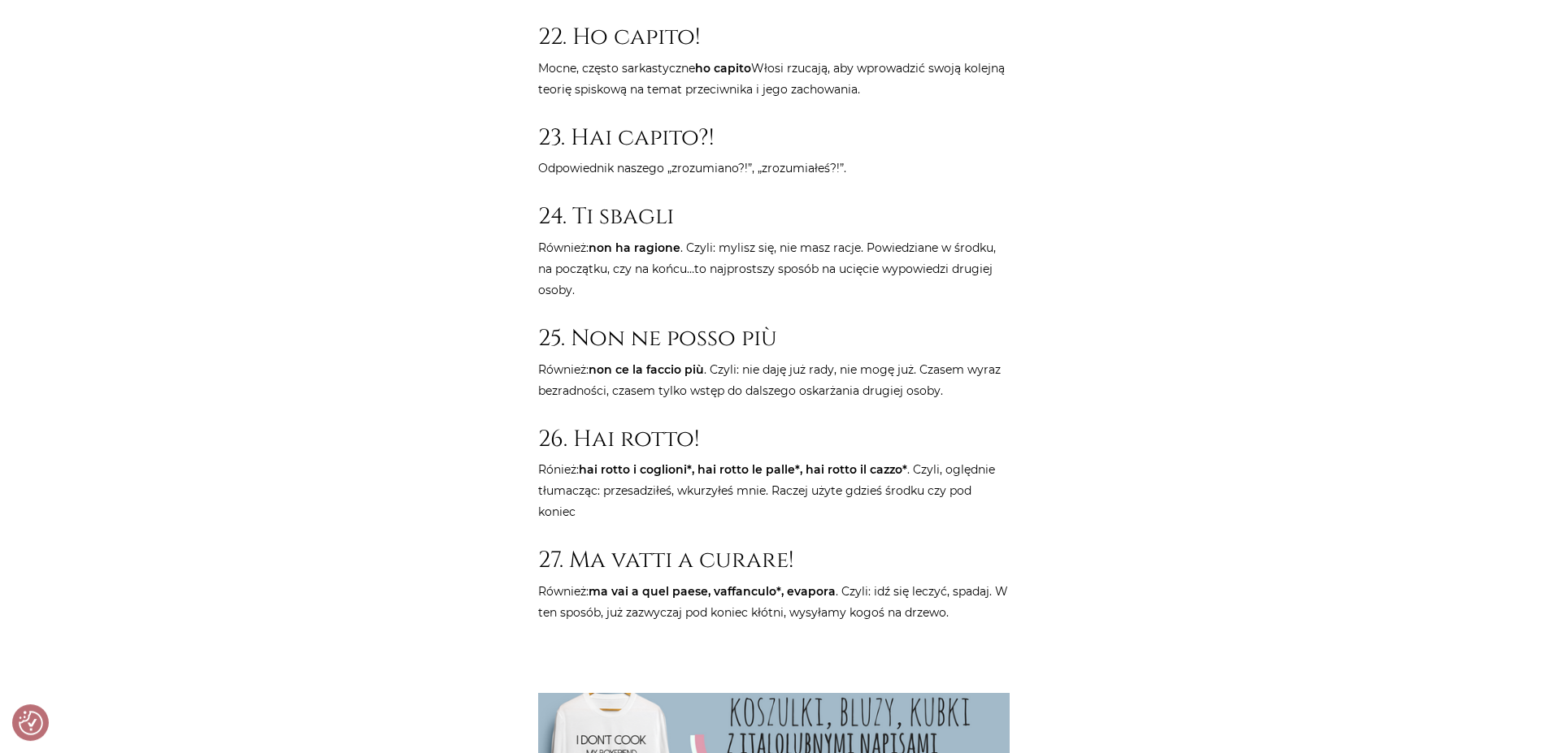
click at [581, 459] on p "Rónież: hai rotto i coglioni*, hai rotto le palle*, hai rotto il cazzo* . Czyli…" at bounding box center [773, 490] width 471 height 63
click at [571, 459] on p "Rónież: hai rotto i coglioni*, hai rotto le palle*, hai rotto il cazzo* . Czyli…" at bounding box center [773, 490] width 471 height 63
drag, startPoint x: 557, startPoint y: 450, endPoint x: 586, endPoint y: 452, distance: 29.3
click at [586, 459] on p "Rónież: hai rotto i coglioni*, hai rotto le palle*, hai rotto il cazzo* . Czyli…" at bounding box center [773, 490] width 471 height 63
click at [587, 462] on strong "hai rotto i coglioni*, hai rotto le palle*, hai rotto il cazzo*" at bounding box center [743, 469] width 328 height 15
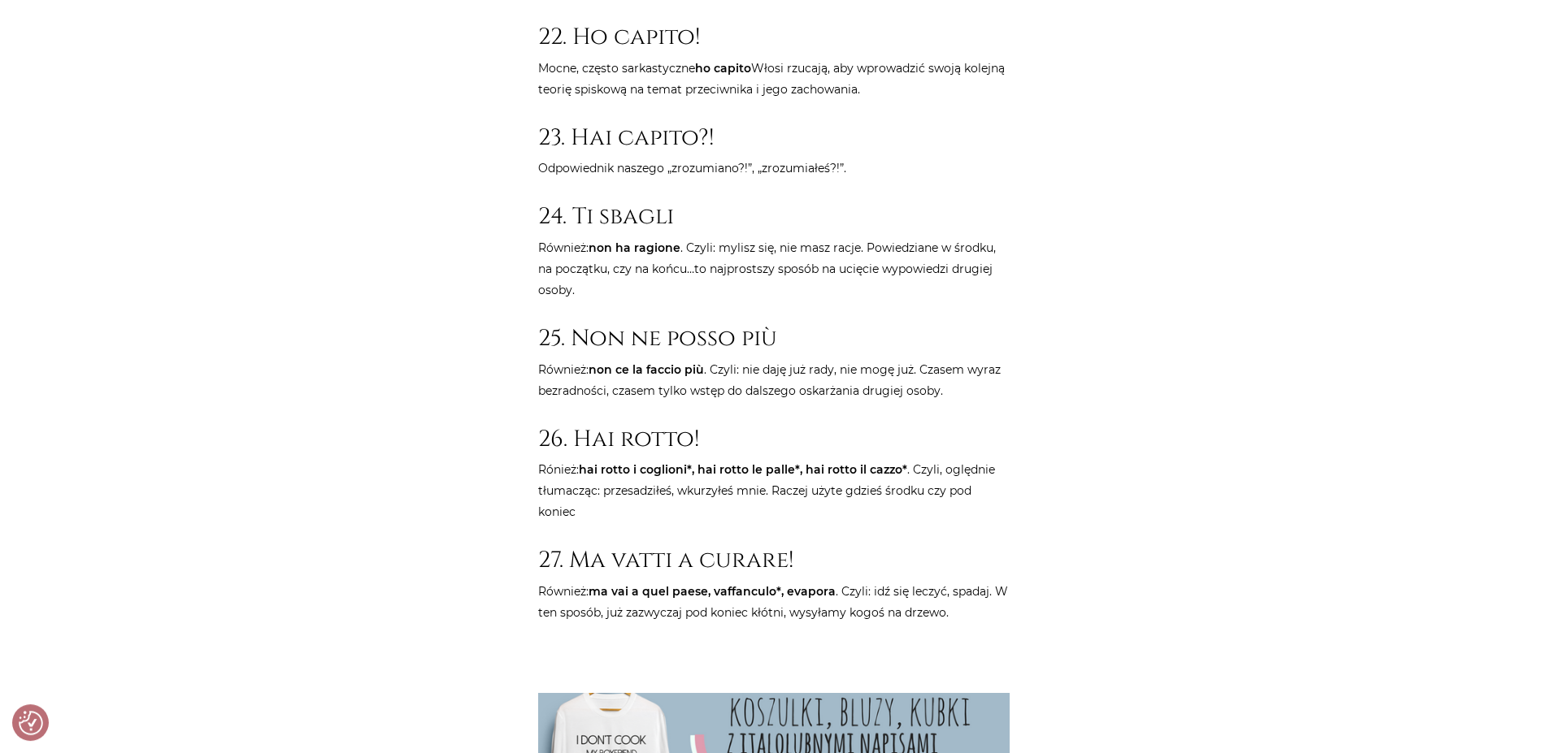
click at [587, 462] on strong "hai rotto i coglioni*, hai rotto le palle*, hai rotto il cazzo*" at bounding box center [743, 469] width 328 height 15
click at [577, 459] on p "Rónież: hai rotto i coglioni*, hai rotto le palle*, hai rotto il cazzo* . Czyli…" at bounding box center [773, 490] width 471 height 63
drag, startPoint x: 553, startPoint y: 449, endPoint x: 584, endPoint y: 455, distance: 30.8
click at [584, 459] on p "Rónież: hai rotto i coglioni*, hai rotto le palle*, hai rotto il cazzo* . Czyli…" at bounding box center [773, 490] width 471 height 63
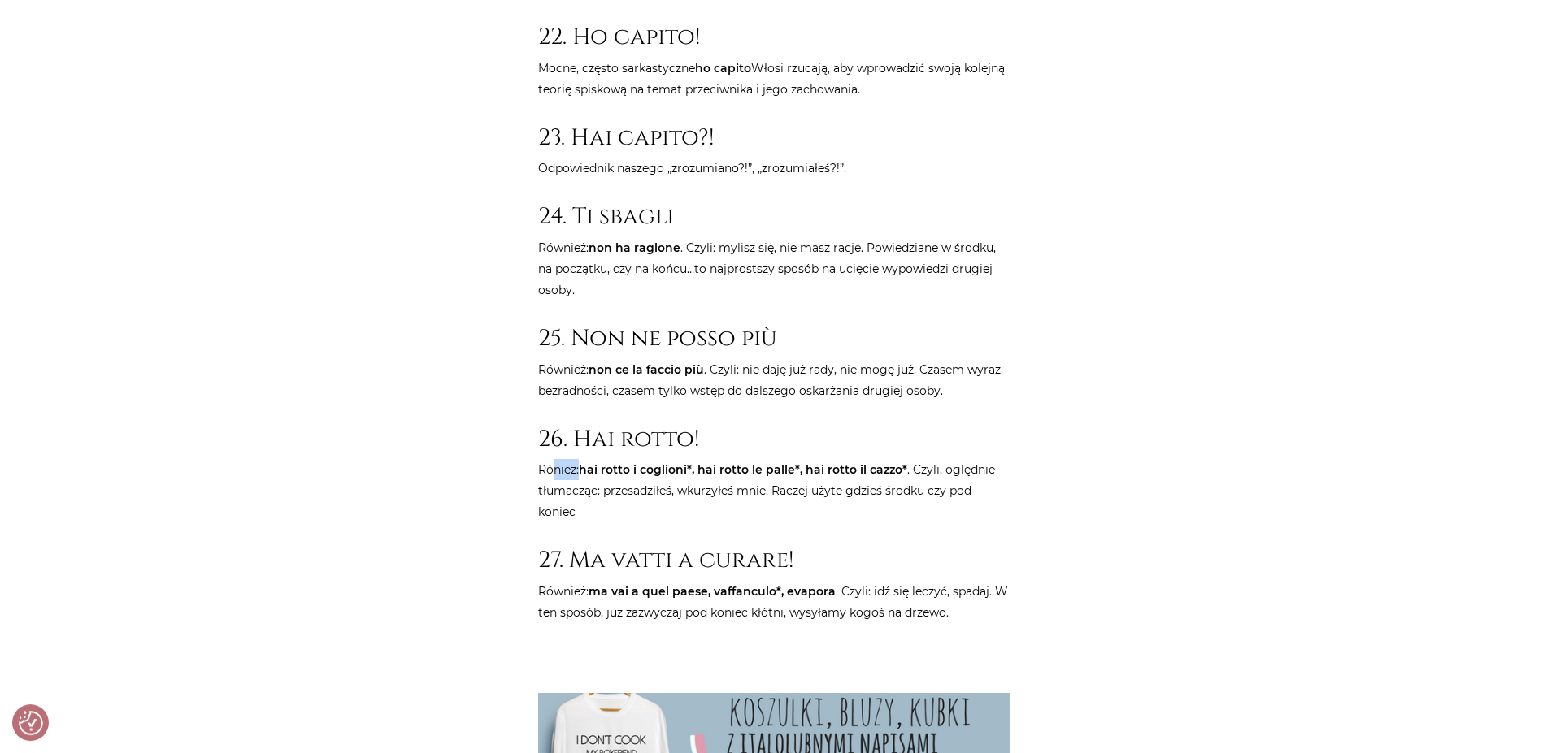
click at [569, 459] on p "Rónież: hai rotto i coglioni*, hai rotto le palle*, hai rotto il cazzo* . Czyli…" at bounding box center [773, 490] width 471 height 63
click at [552, 459] on p "Rónież: hai rotto i coglioni*, hai rotto le palle*, hai rotto il cazzo* . Czyli…" at bounding box center [773, 490] width 471 height 63
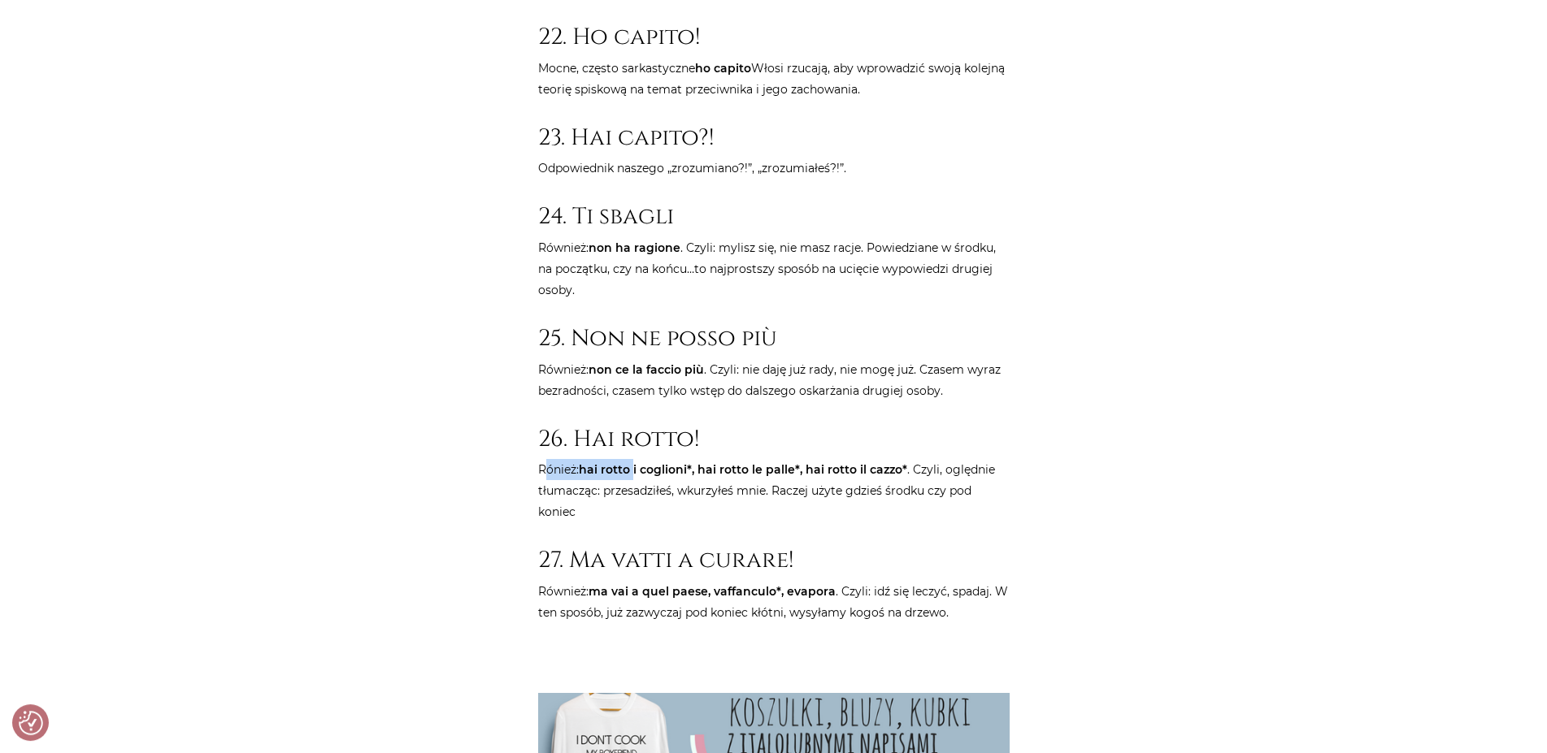
drag, startPoint x: 546, startPoint y: 449, endPoint x: 633, endPoint y: 451, distance: 87.0
click at [633, 459] on p "Rónież: hai rotto i coglioni*, hai rotto le palle*, hai rotto il cazzo* . Czyli…" at bounding box center [773, 490] width 471 height 63
click at [633, 462] on strong "hai rotto i coglioni*, hai rotto le palle*, hai rotto il cazzo*" at bounding box center [743, 469] width 328 height 15
drag, startPoint x: 935, startPoint y: 445, endPoint x: 892, endPoint y: 444, distance: 43.1
click at [899, 459] on p "Rónież: hai rotto i coglioni*, hai rotto le palle*, hai rotto il cazzo* . Czyli…" at bounding box center [773, 490] width 471 height 63
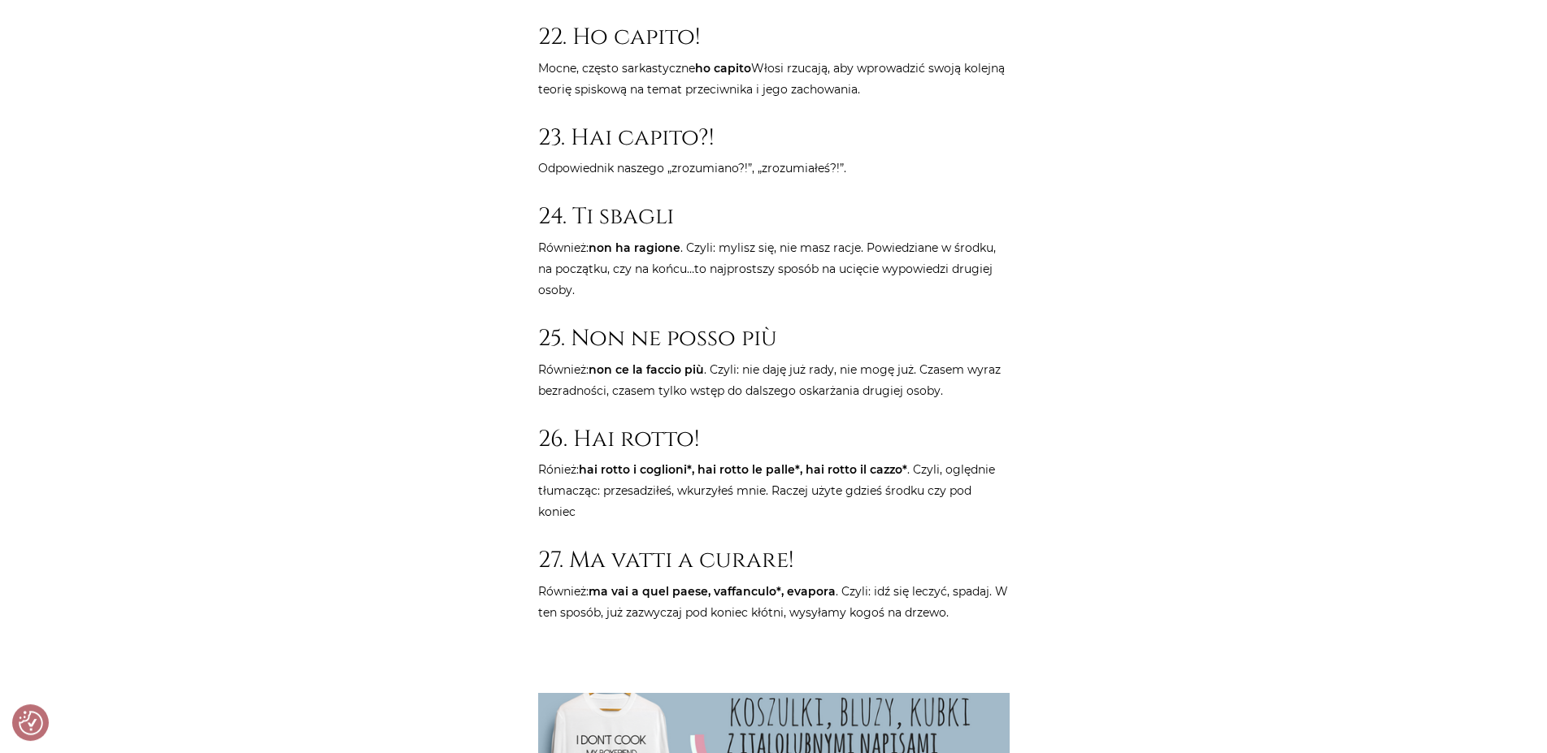
click at [889, 462] on strong "hai rotto i coglioni*, hai rotto le palle*, hai rotto il cazzo*" at bounding box center [743, 469] width 328 height 15
click at [853, 462] on strong "hai rotto i coglioni*, hai rotto le palle*, hai rotto il cazzo*" at bounding box center [743, 469] width 328 height 15
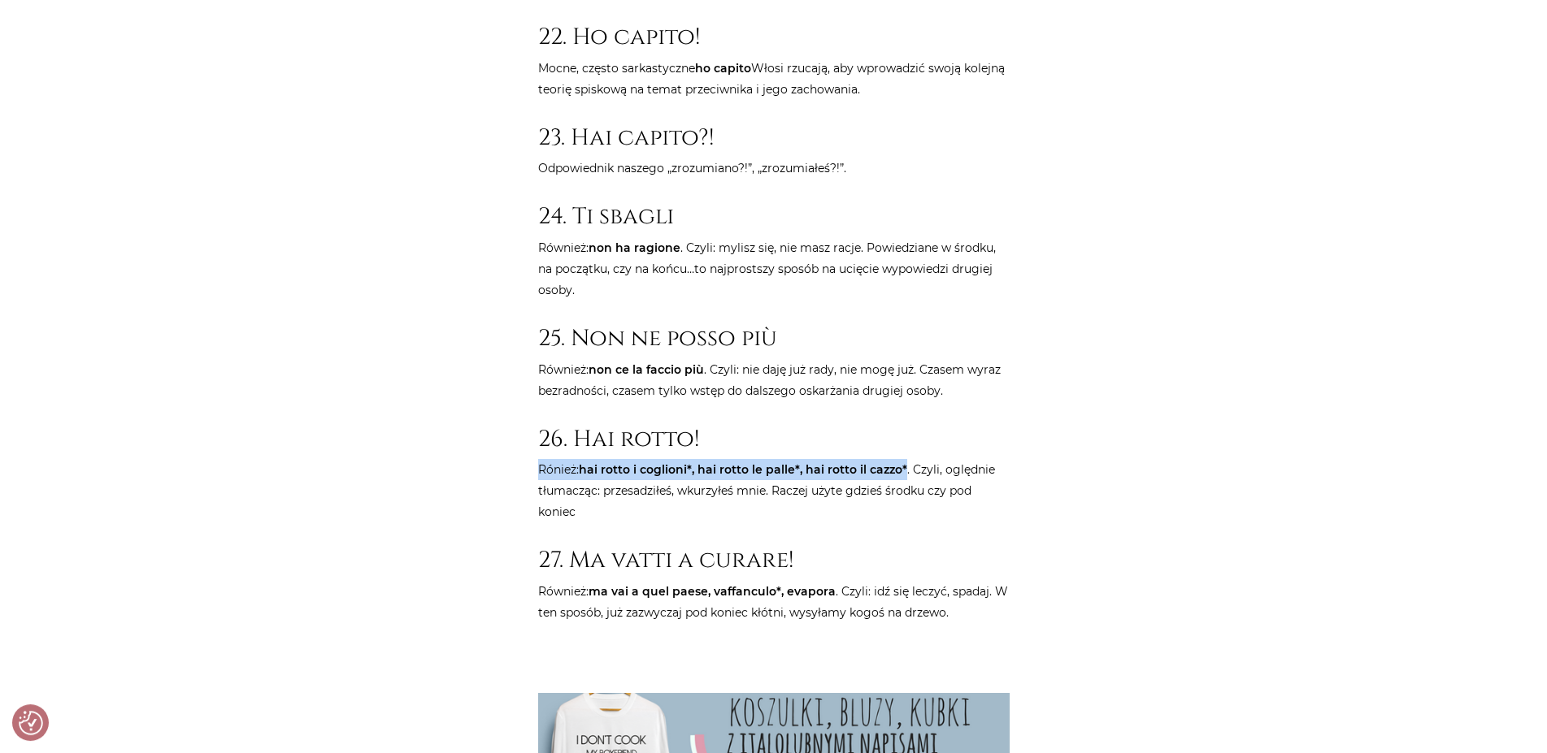
click at [809, 459] on p "Rónież: hai rotto i coglioni*, hai rotto le palle*, hai rotto il cazzo* . Czyli…" at bounding box center [773, 490] width 471 height 63
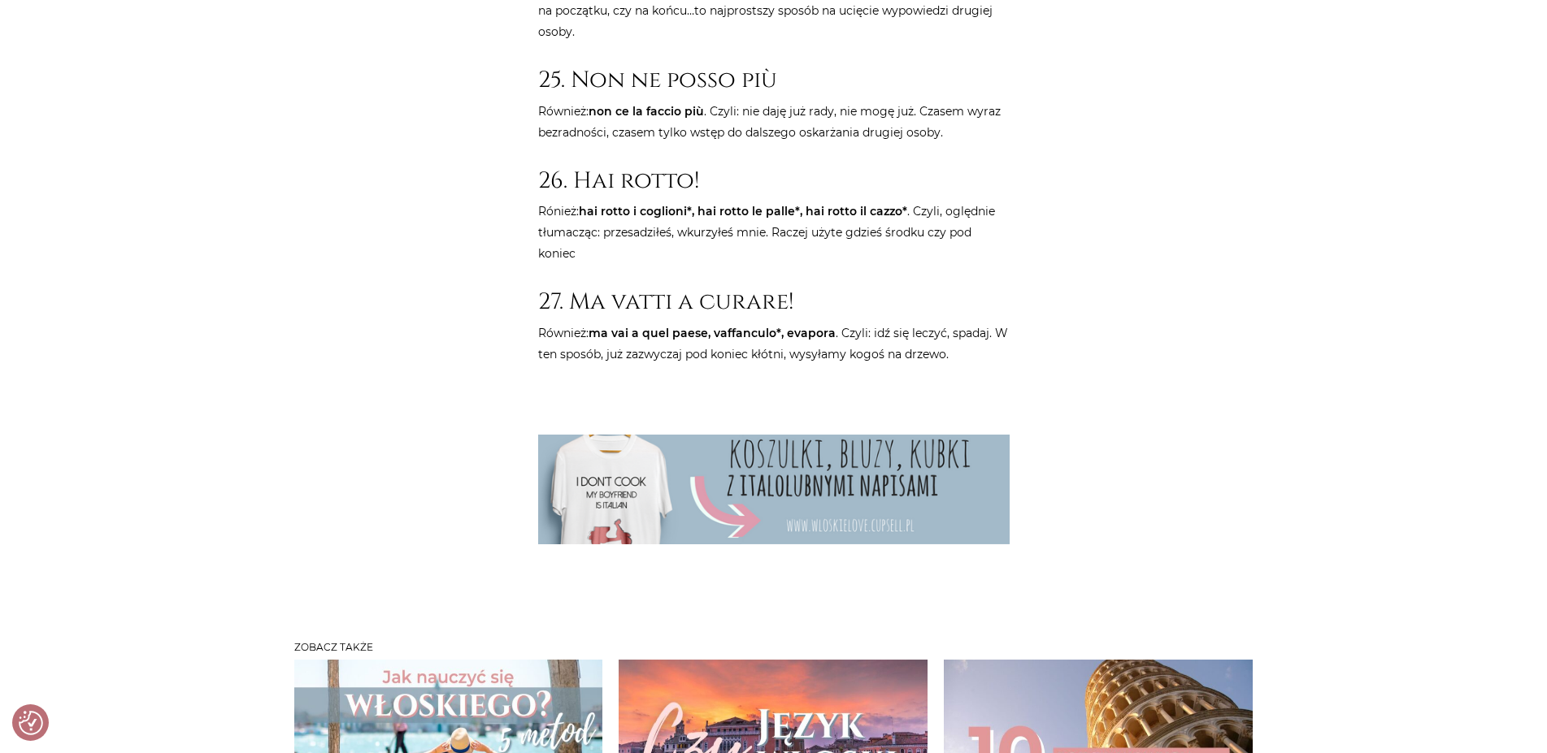
scroll to position [5900, 0]
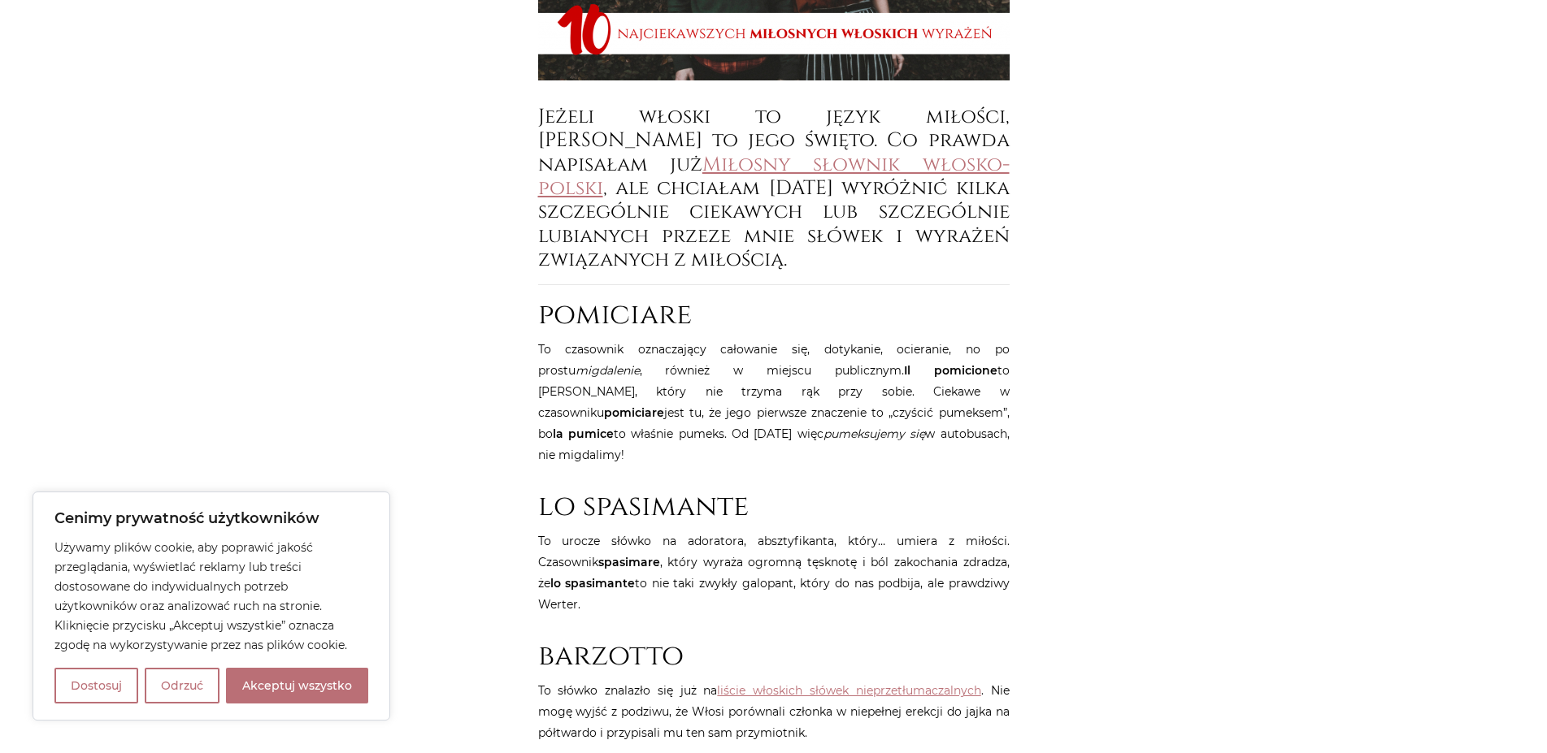
scroll to position [663, 0]
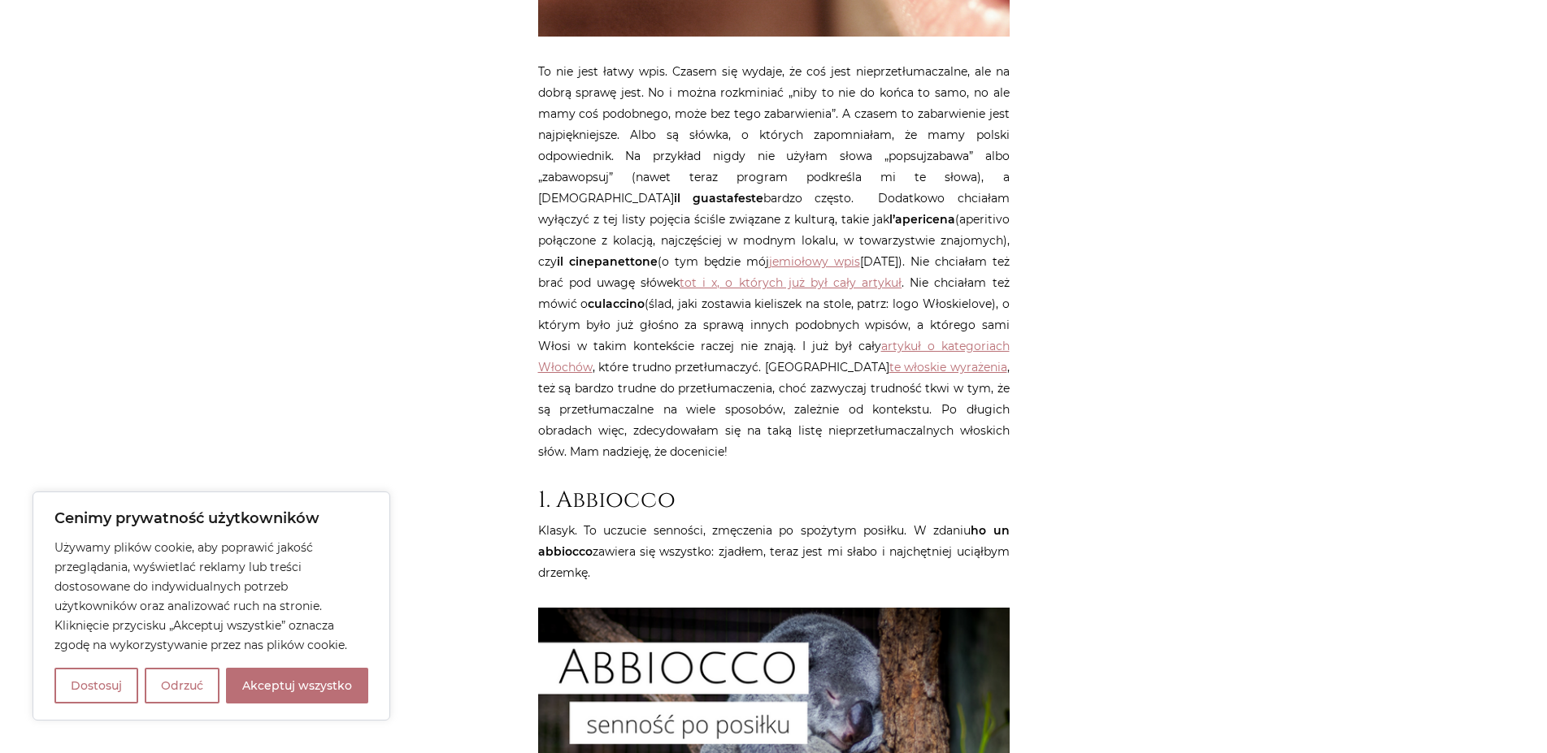
scroll to position [995, 0]
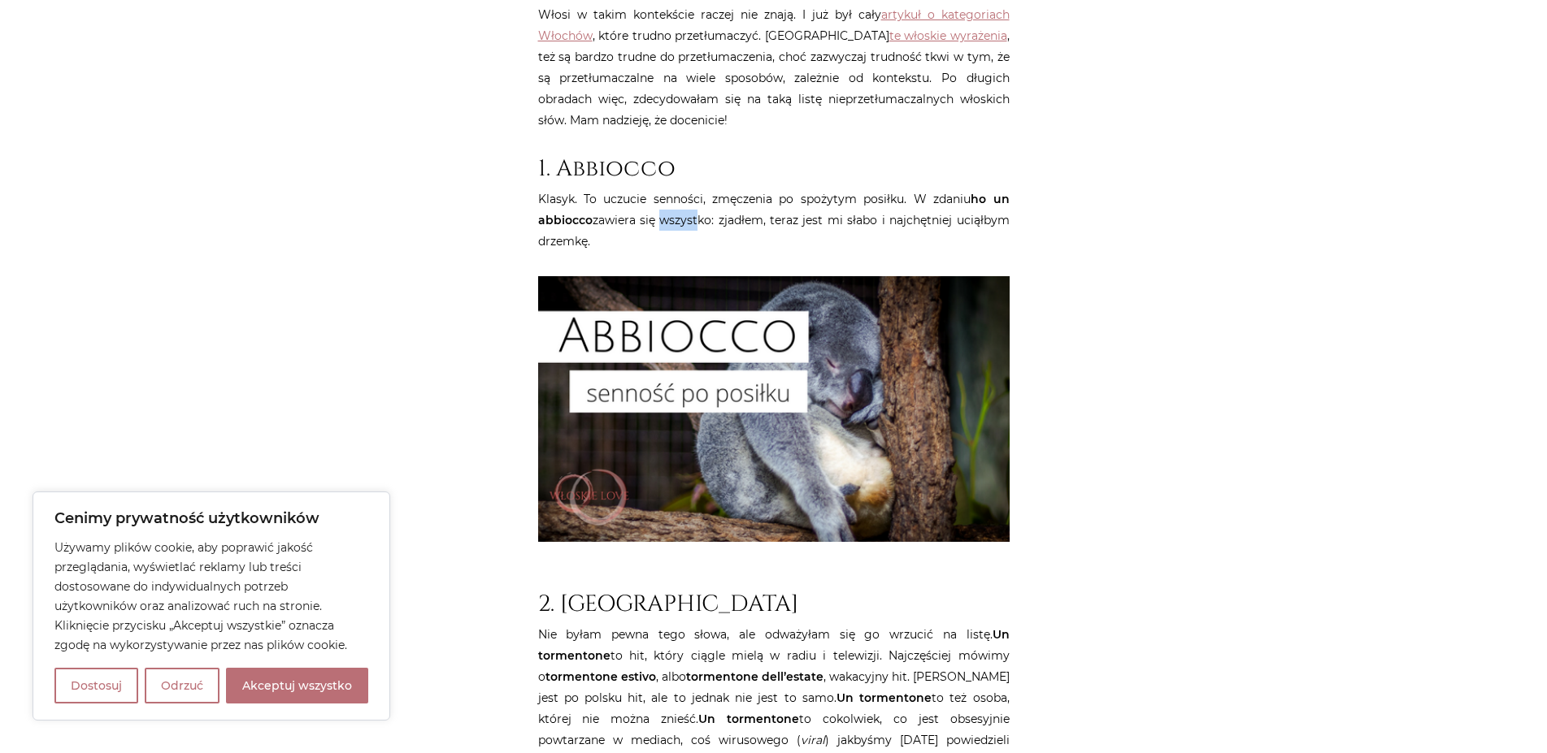
drag, startPoint x: 655, startPoint y: 196, endPoint x: 696, endPoint y: 195, distance: 40.6
click at [694, 195] on p "Klasyk. To uczucie senności, zmęczenia po spożytym posiłku. W zdaniu ho un abbi…" at bounding box center [773, 220] width 471 height 63
click at [696, 195] on p "Klasyk. To uczucie senności, zmęczenia po spożytym posiłku. W zdaniu ho un abbi…" at bounding box center [773, 220] width 471 height 63
click at [662, 193] on p "Klasyk. To uczucie senności, zmęczenia po spożytym posiłku. W zdaniu ho un abbi…" at bounding box center [773, 220] width 471 height 63
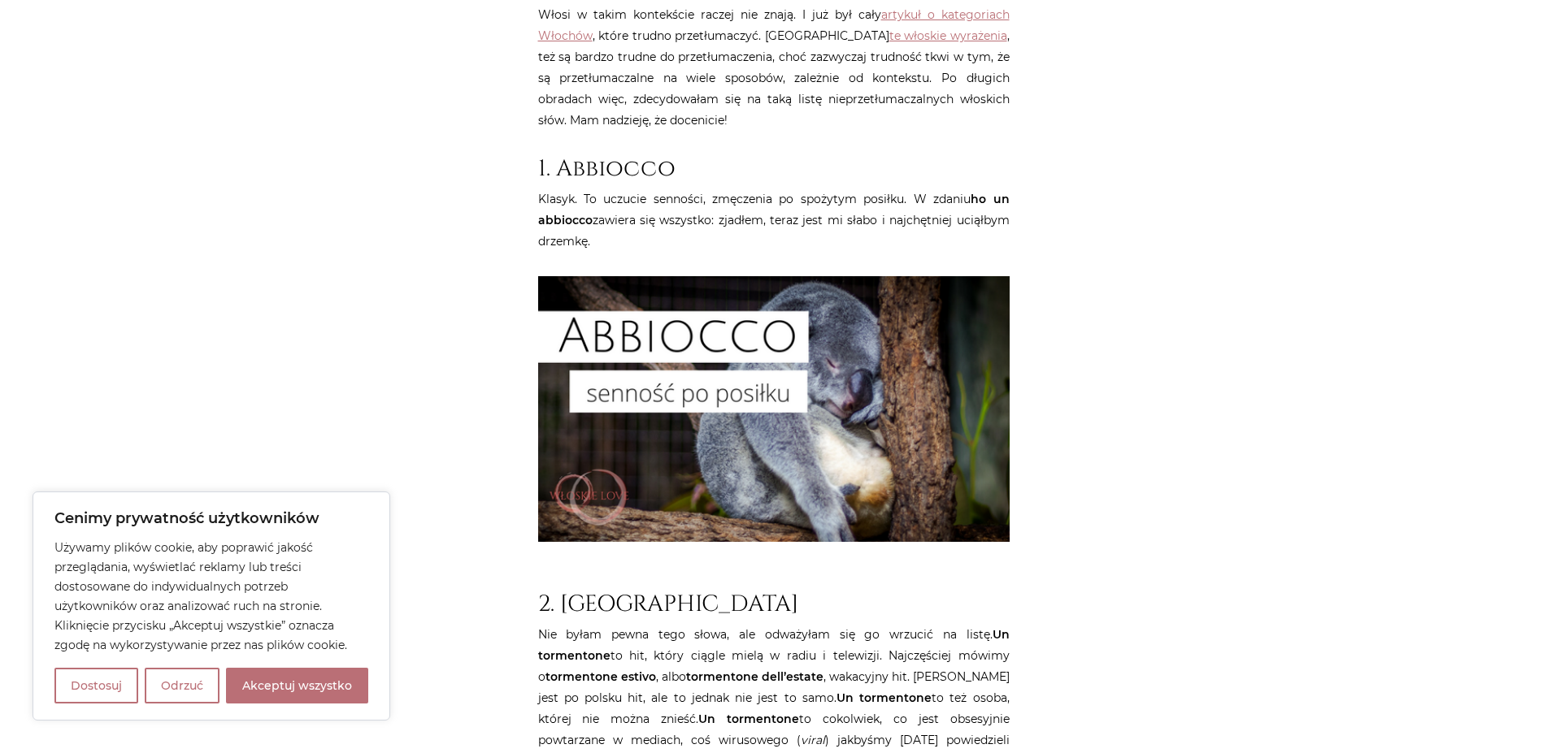
click at [659, 192] on p "Klasyk. To uczucie senności, zmęczenia po spożytym posiłku. W zdaniu ho un abbi…" at bounding box center [773, 220] width 471 height 63
click at [625, 200] on p "Klasyk. To uczucie senności, zmęczenia po spożytym posiłku. W zdaniu ho un abbi…" at bounding box center [773, 220] width 471 height 63
drag, startPoint x: 613, startPoint y: 199, endPoint x: 685, endPoint y: 203, distance: 72.4
click at [683, 203] on p "Klasyk. To uczucie senności, zmęczenia po spożytym posiłku. W zdaniu ho un abbi…" at bounding box center [773, 220] width 471 height 63
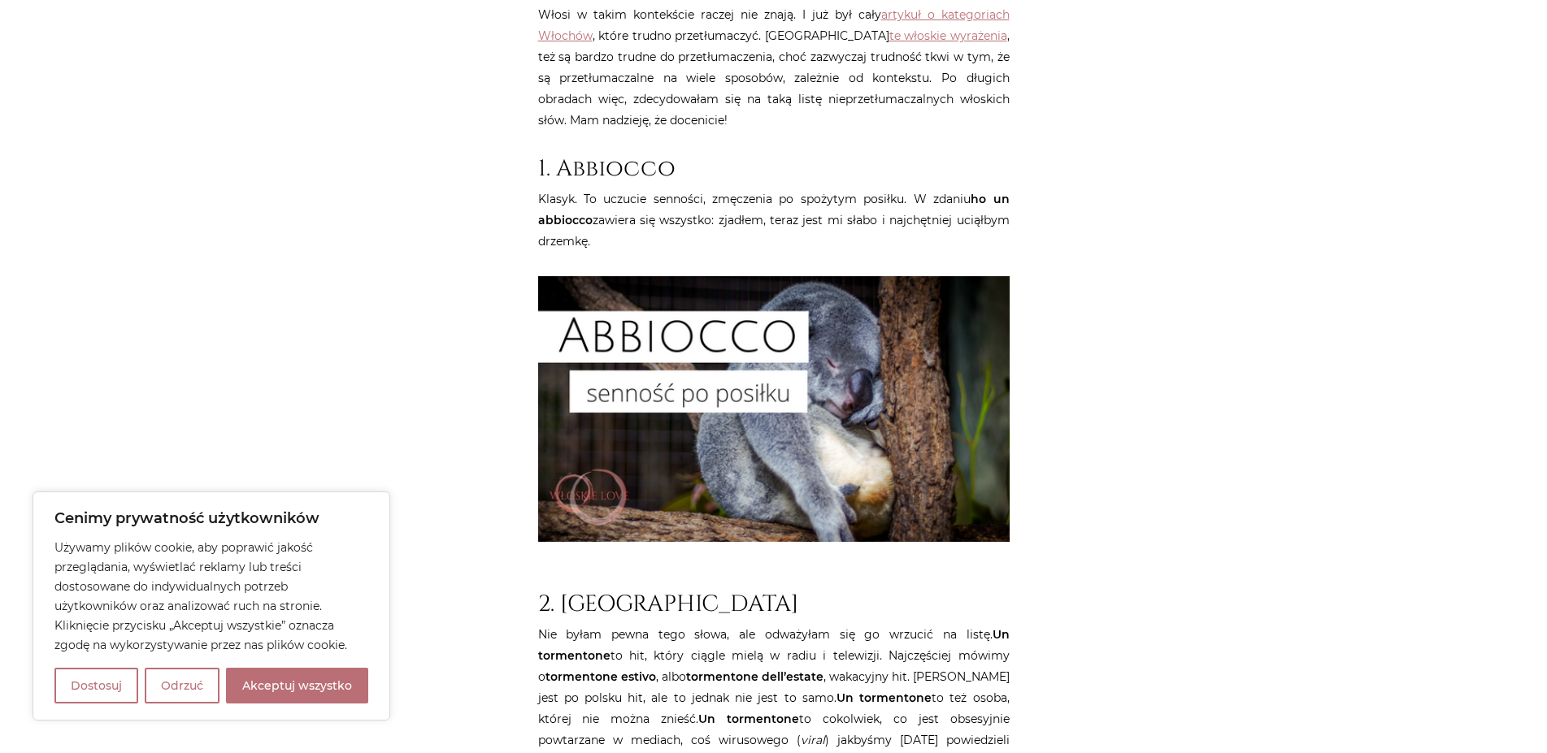
click at [689, 203] on p "Klasyk. To uczucie senności, zmęczenia po spożytym posiłku. W zdaniu ho un abbi…" at bounding box center [773, 220] width 471 height 63
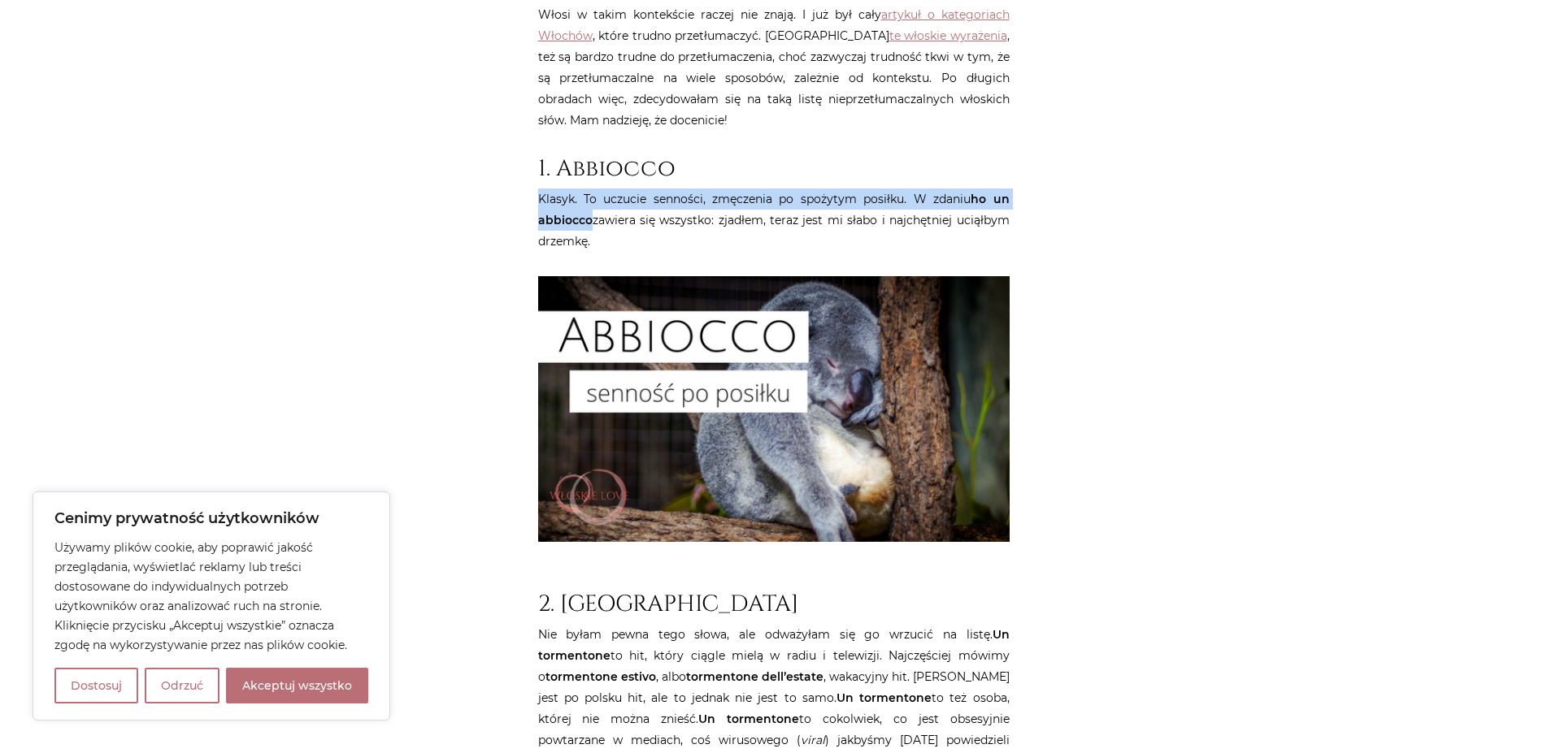
click at [689, 203] on p "Klasyk. To uczucie senności, zmęczenia po spożytym posiłku. W zdaniu ho un abbi…" at bounding box center [773, 220] width 471 height 63
click at [660, 202] on p "Klasyk. To uczucie senności, zmęczenia po spożytym posiłku. W zdaniu ho un abbi…" at bounding box center [773, 220] width 471 height 63
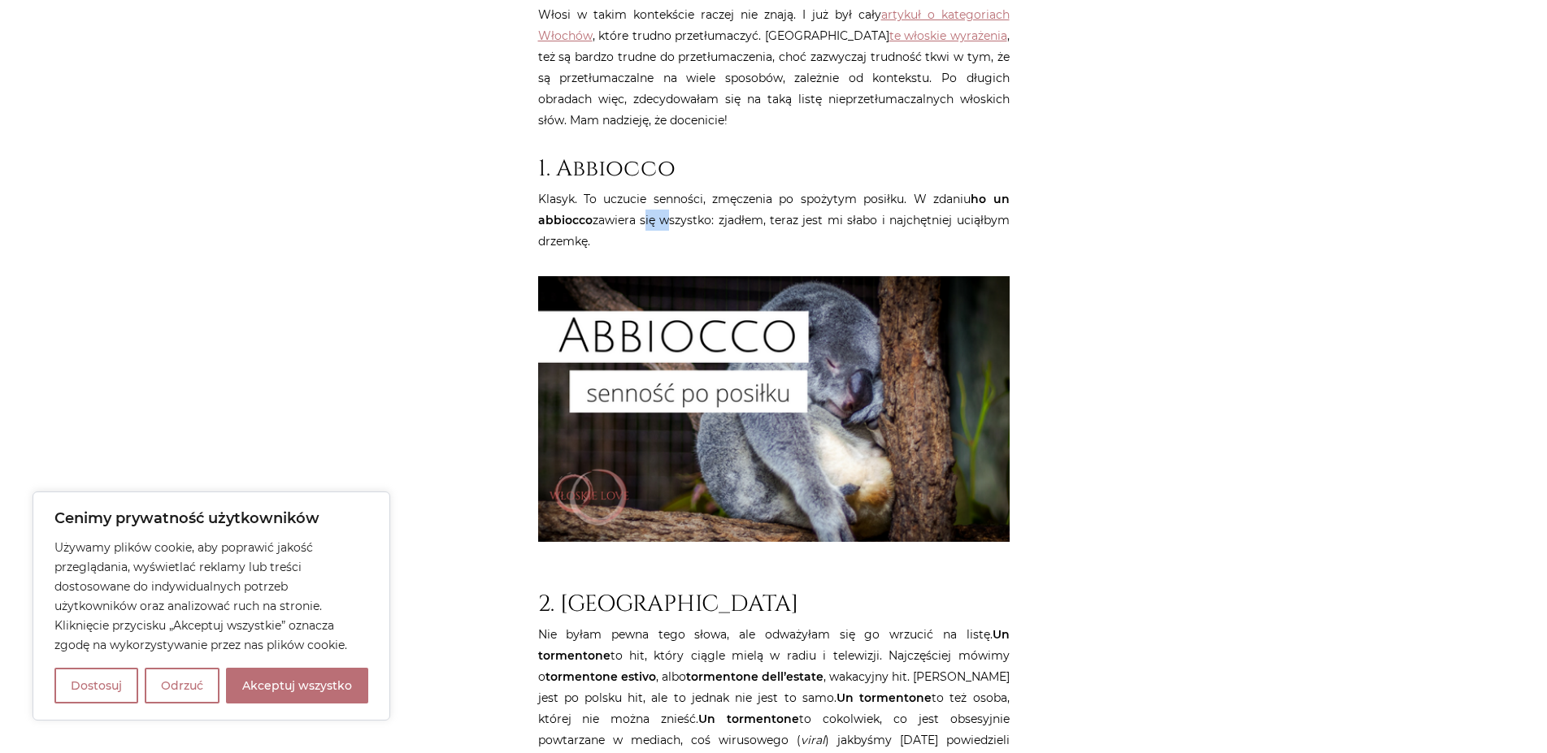
click at [660, 202] on p "Klasyk. To uczucie senności, zmęczenia po spożytym posiłku. W zdaniu ho un abbi…" at bounding box center [773, 220] width 471 height 63
click at [631, 198] on p "Klasyk. To uczucie senności, zmęczenia po spożytym posiłku. W zdaniu ho un abbi…" at bounding box center [773, 220] width 471 height 63
drag, startPoint x: 616, startPoint y: 197, endPoint x: 652, endPoint y: 199, distance: 35.8
click at [652, 199] on p "Klasyk. To uczucie senności, zmęczenia po spożytym posiłku. W zdaniu ho un abbi…" at bounding box center [773, 220] width 471 height 63
click at [657, 200] on p "Klasyk. To uczucie senności, zmęczenia po spożytym posiłku. W zdaniu ho un abbi…" at bounding box center [773, 220] width 471 height 63
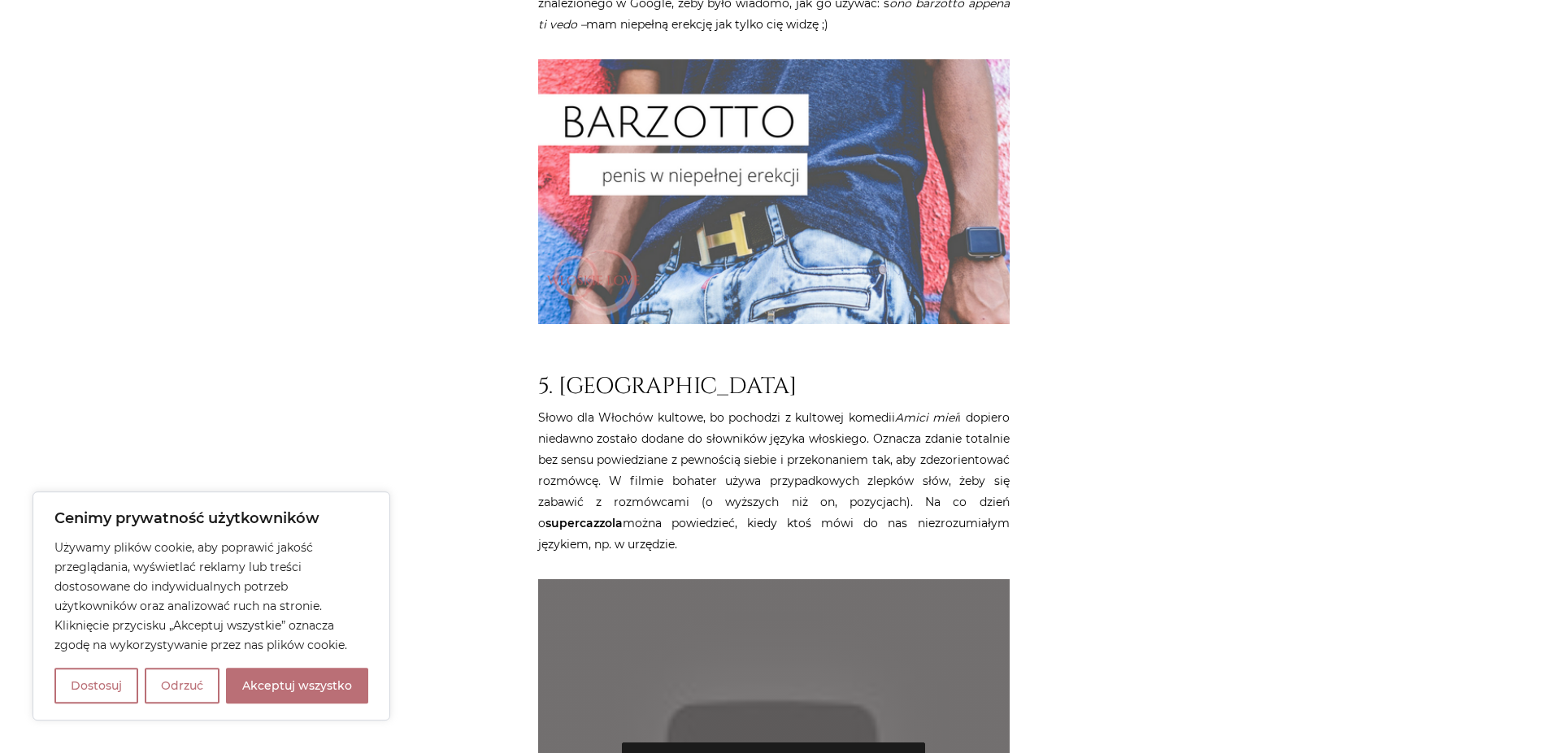
scroll to position [2818, 0]
